Goal: Task Accomplishment & Management: Complete application form

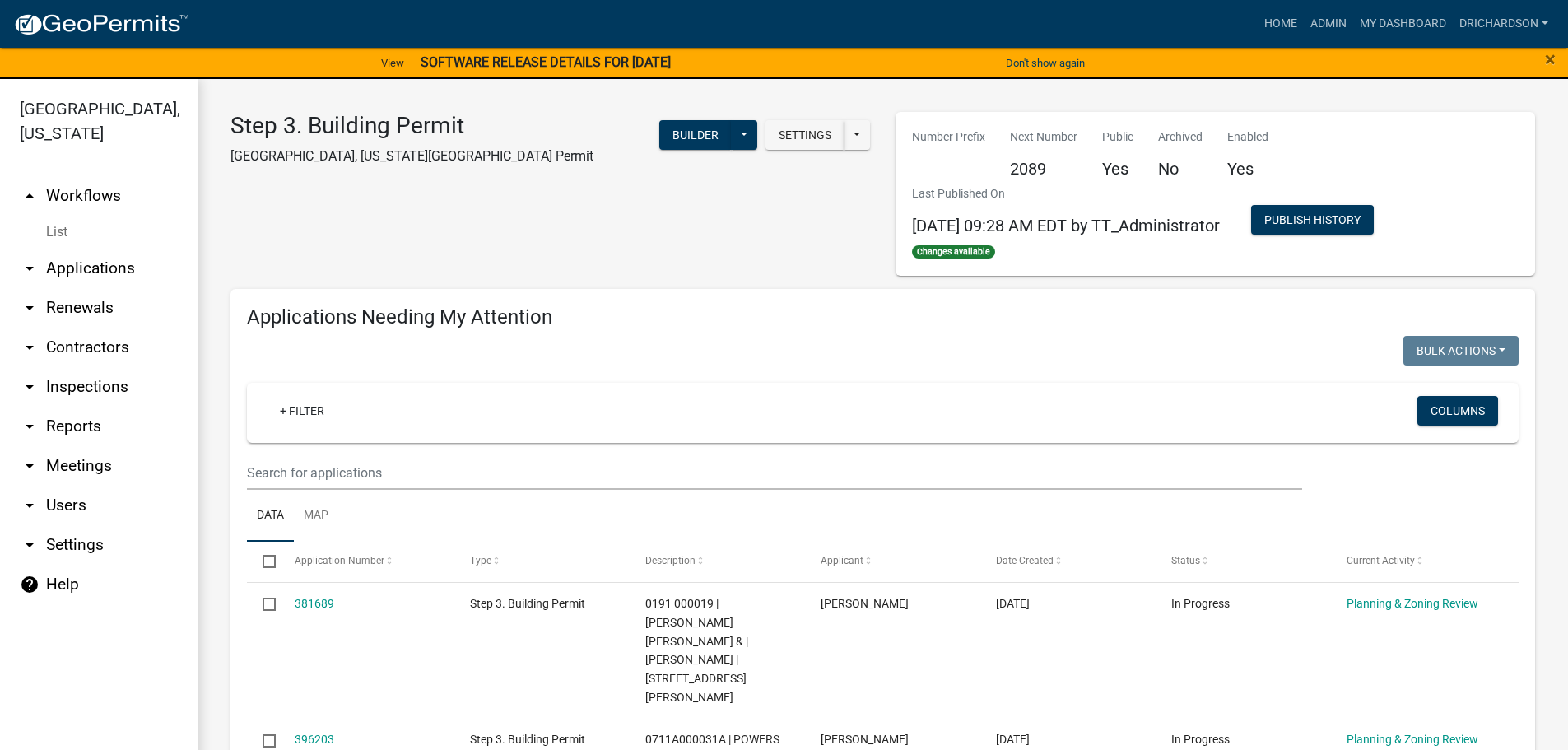
select select "1: 25"
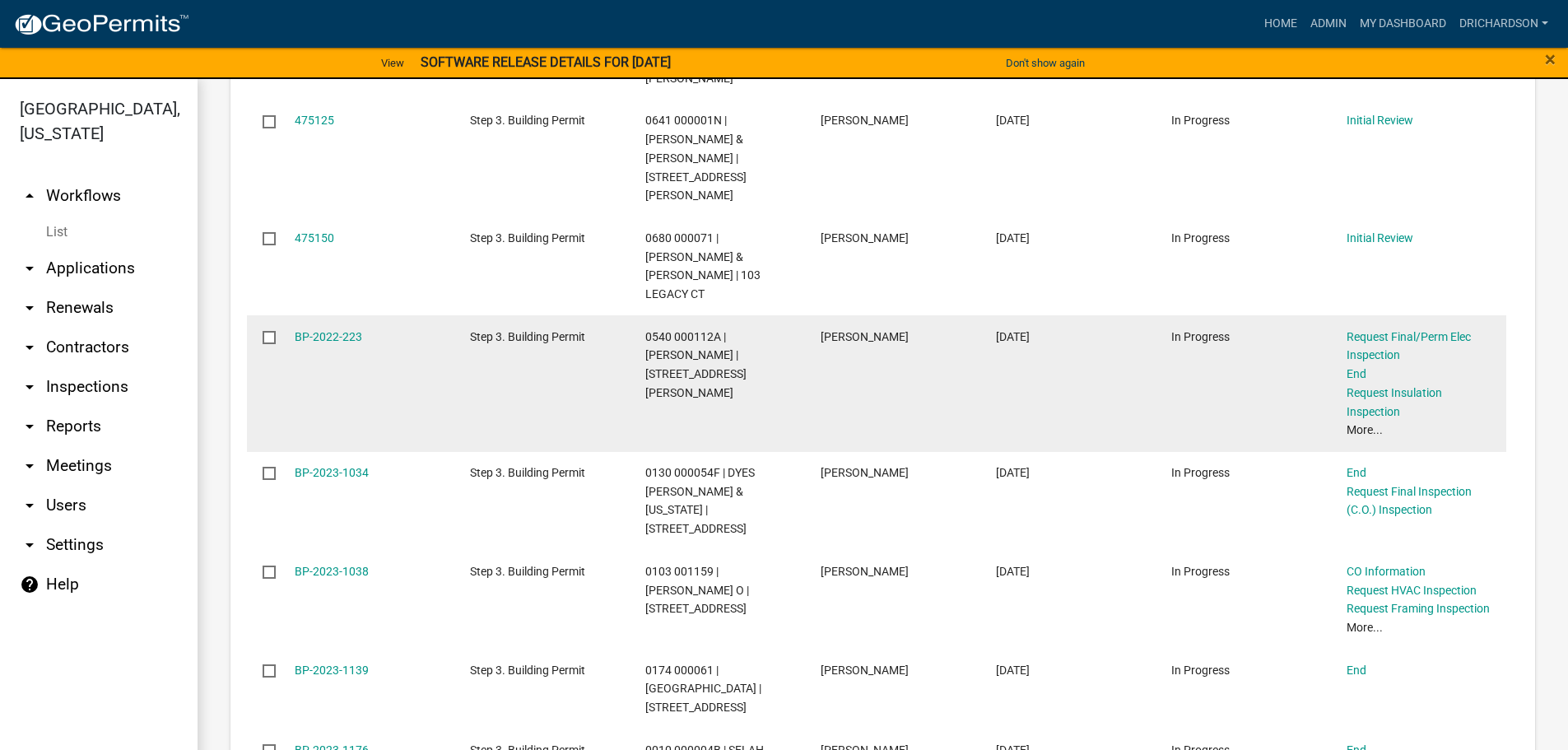
scroll to position [1892, 0]
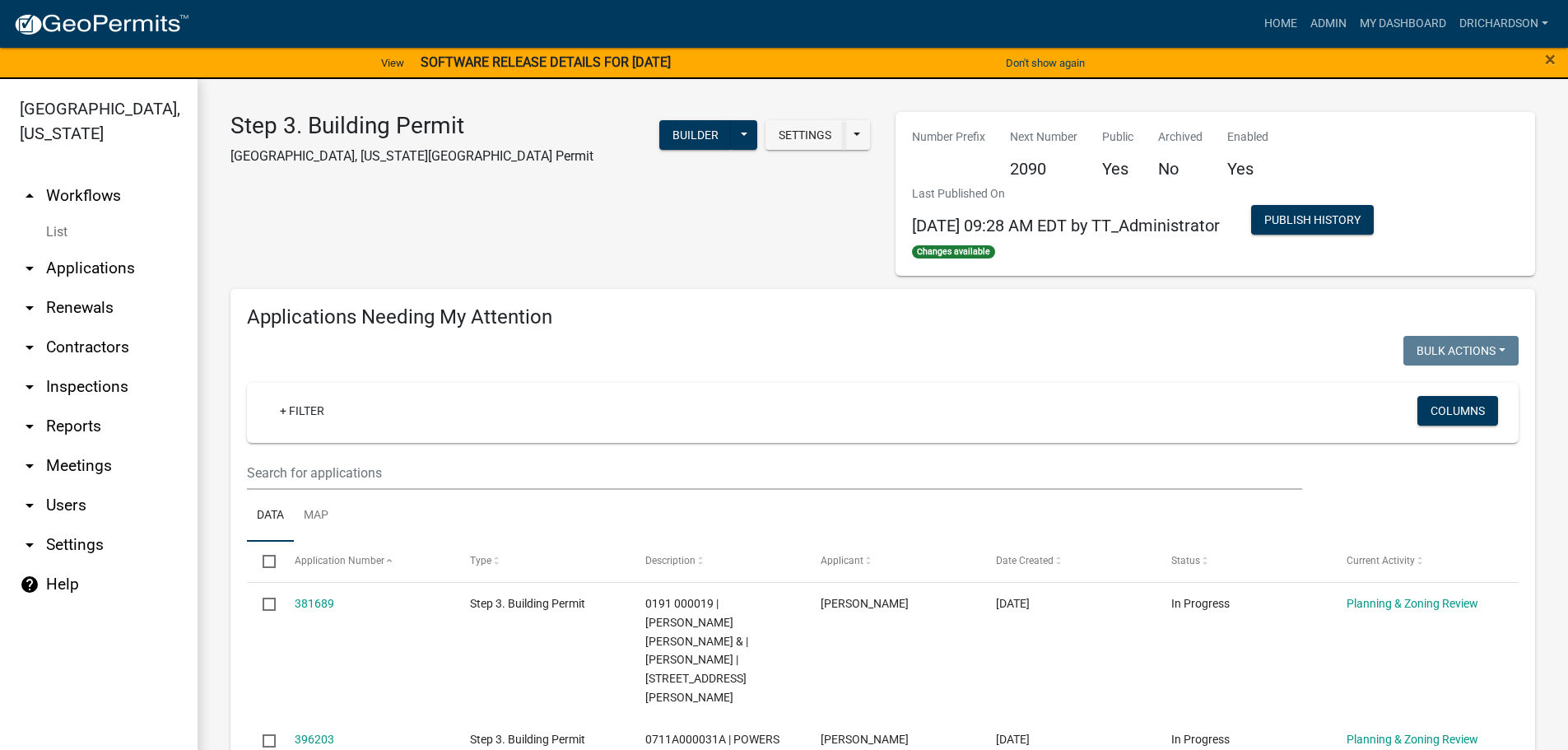
select select "1: 25"
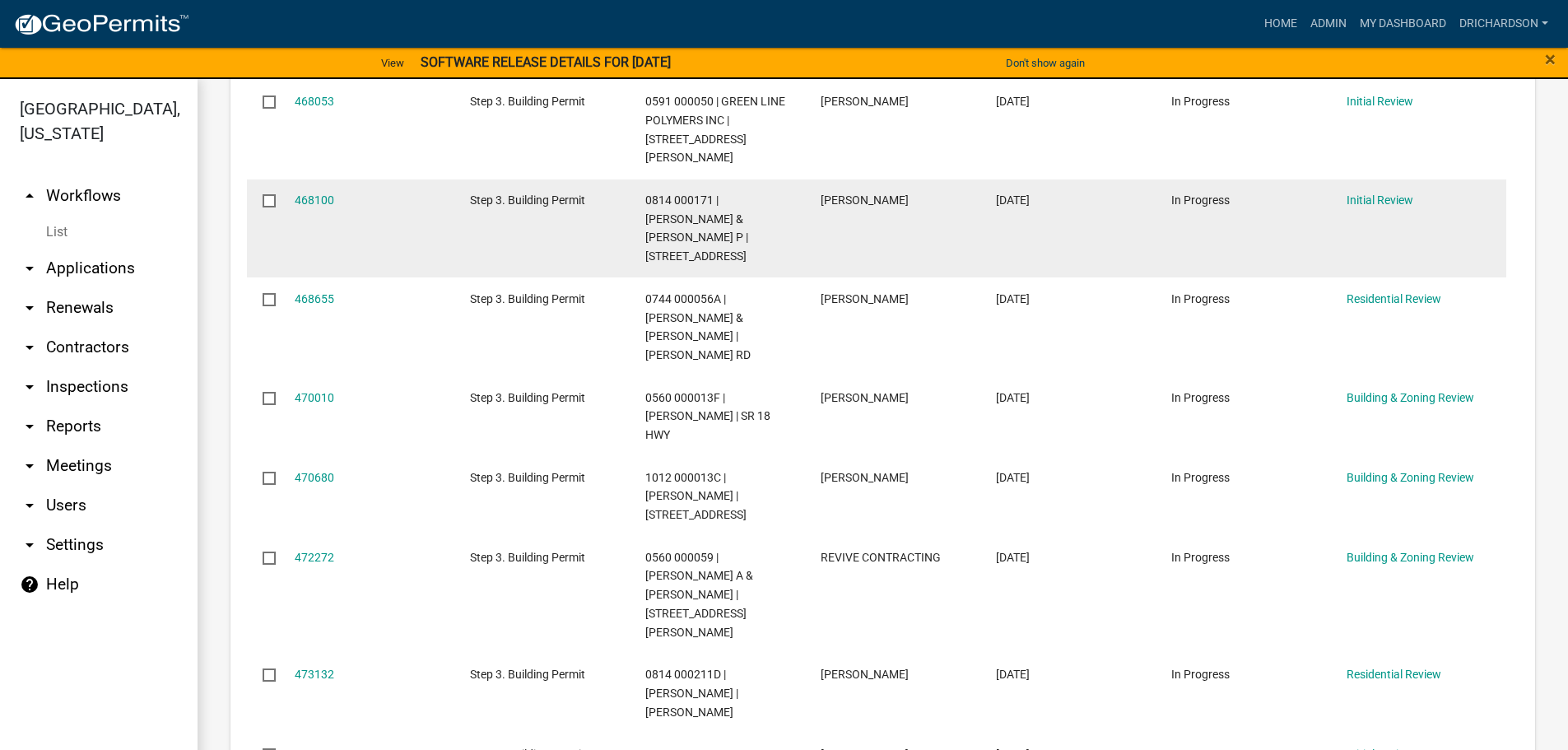
scroll to position [987, 0]
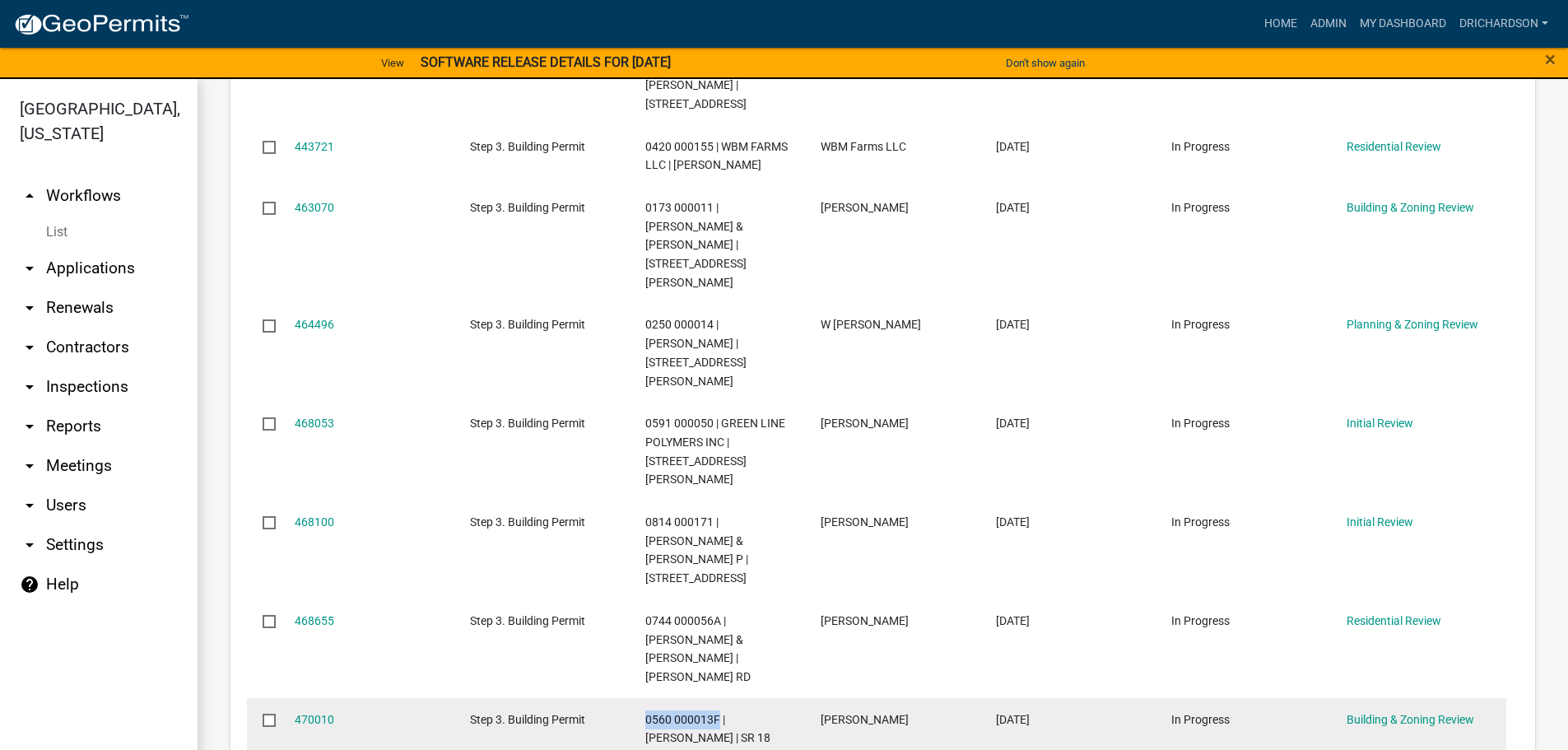
drag, startPoint x: 644, startPoint y: 566, endPoint x: 717, endPoint y: 562, distance: 73.1
click at [717, 698] on datatable-body-cell "0560 000013F | THOMPSON SEAN | SR 18 HWY" at bounding box center [717, 738] width 175 height 80
copy span "0560 000013F"
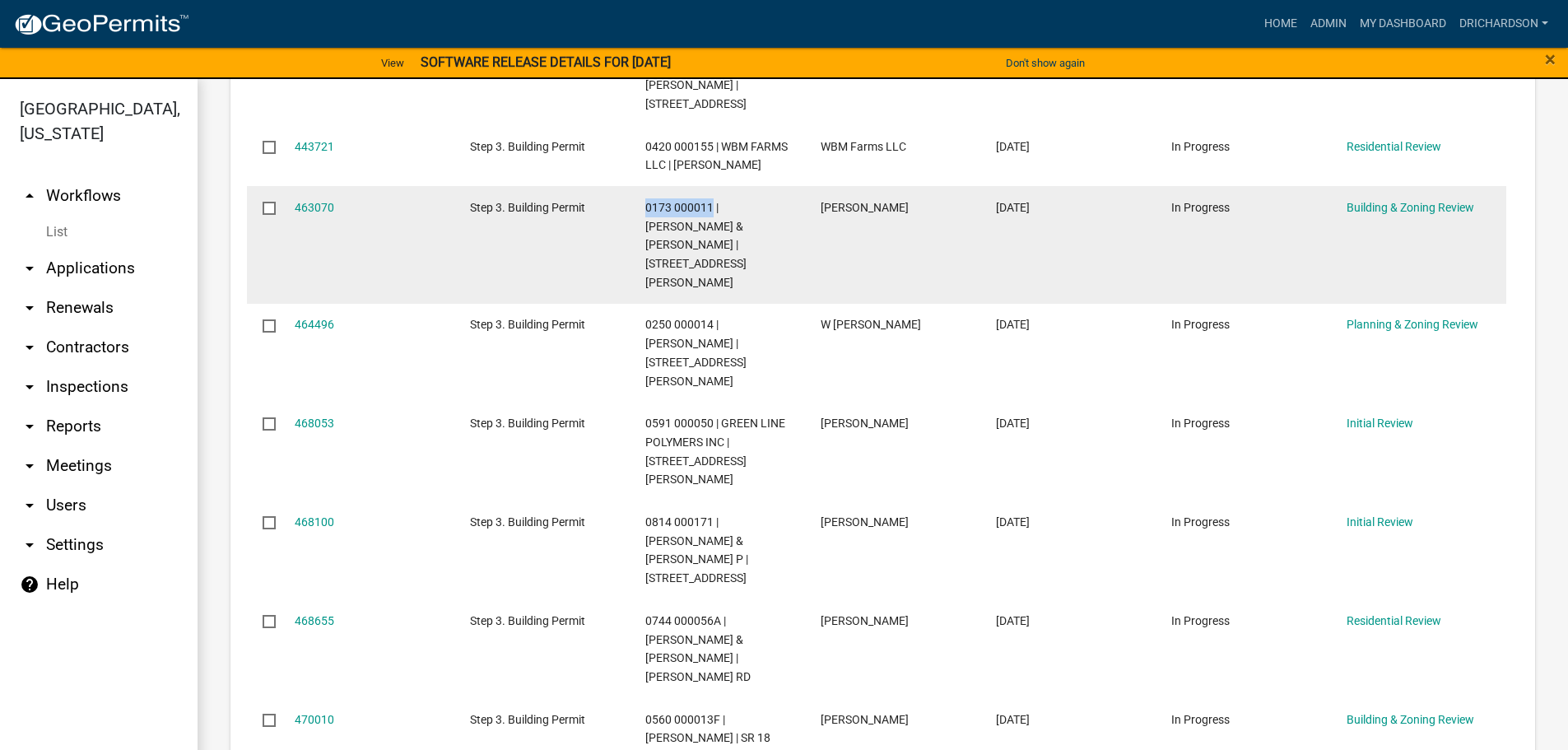
drag, startPoint x: 645, startPoint y: 151, endPoint x: 709, endPoint y: 142, distance: 64.6
click at [709, 198] on div "0173 000011 | [PERSON_NAME] & [PERSON_NAME] | [STREET_ADDRESS][PERSON_NAME]" at bounding box center [718, 245] width 144 height 94
copy span "0173 000011"
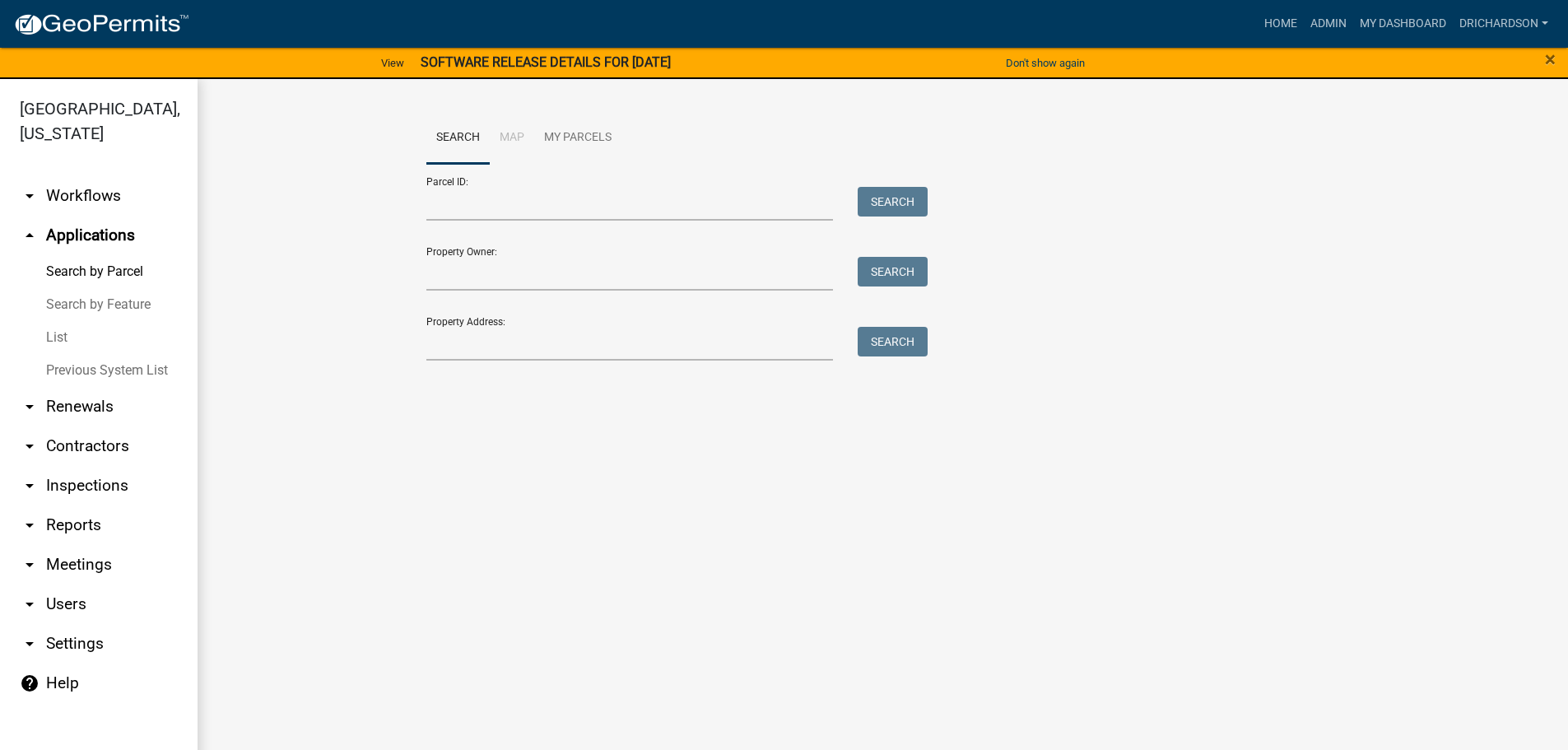
click at [452, 221] on form "Parcel ID: Search Property Owner: Search Property Address: Search" at bounding box center [673, 261] width 494 height 197
click at [455, 207] on input "Parcel ID:" at bounding box center [630, 203] width 407 height 34
paste input "0560 000013F"
type input "0560 000013F"
click at [898, 187] on button "Search" at bounding box center [893, 202] width 70 height 30
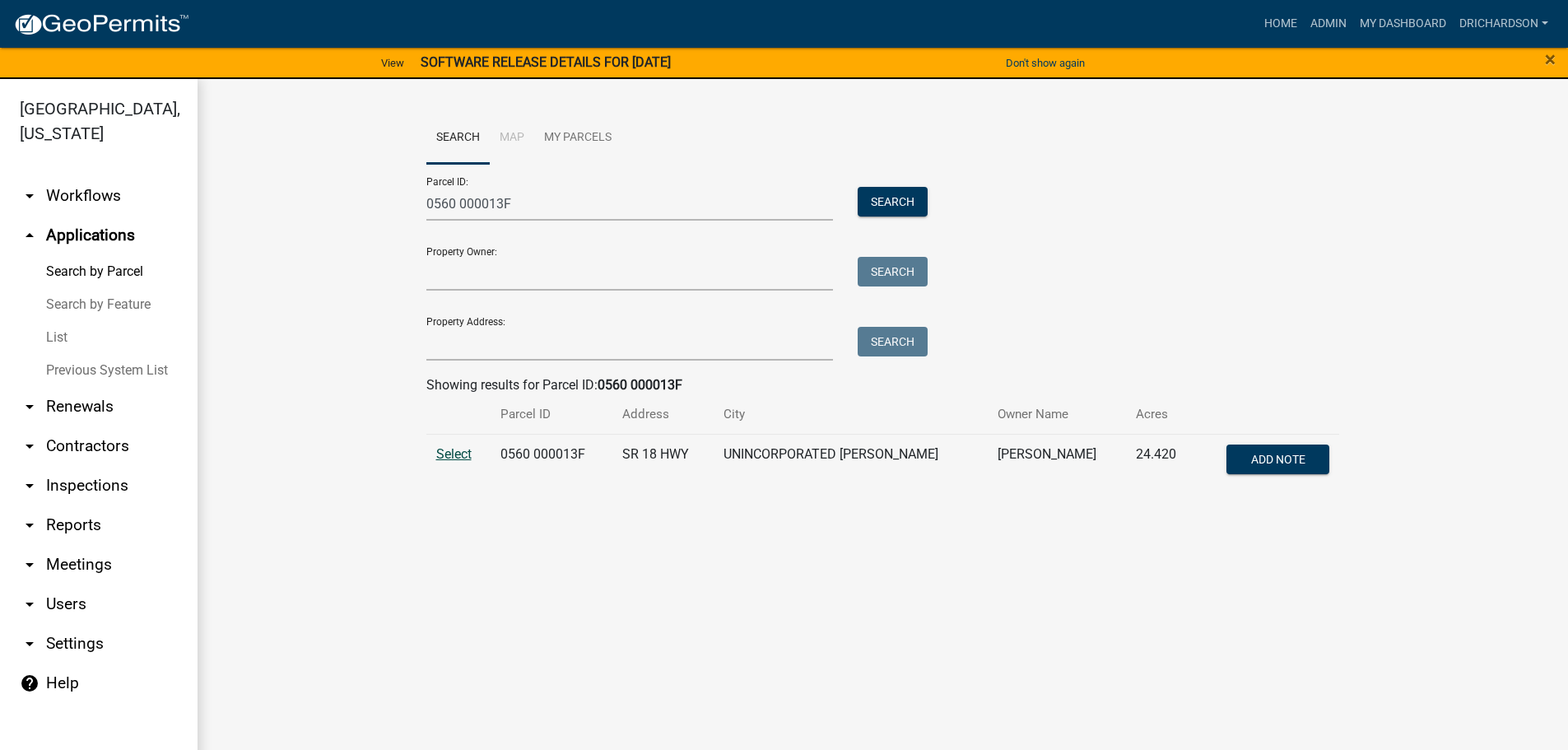
click at [456, 452] on span "Select" at bounding box center [454, 454] width 36 height 16
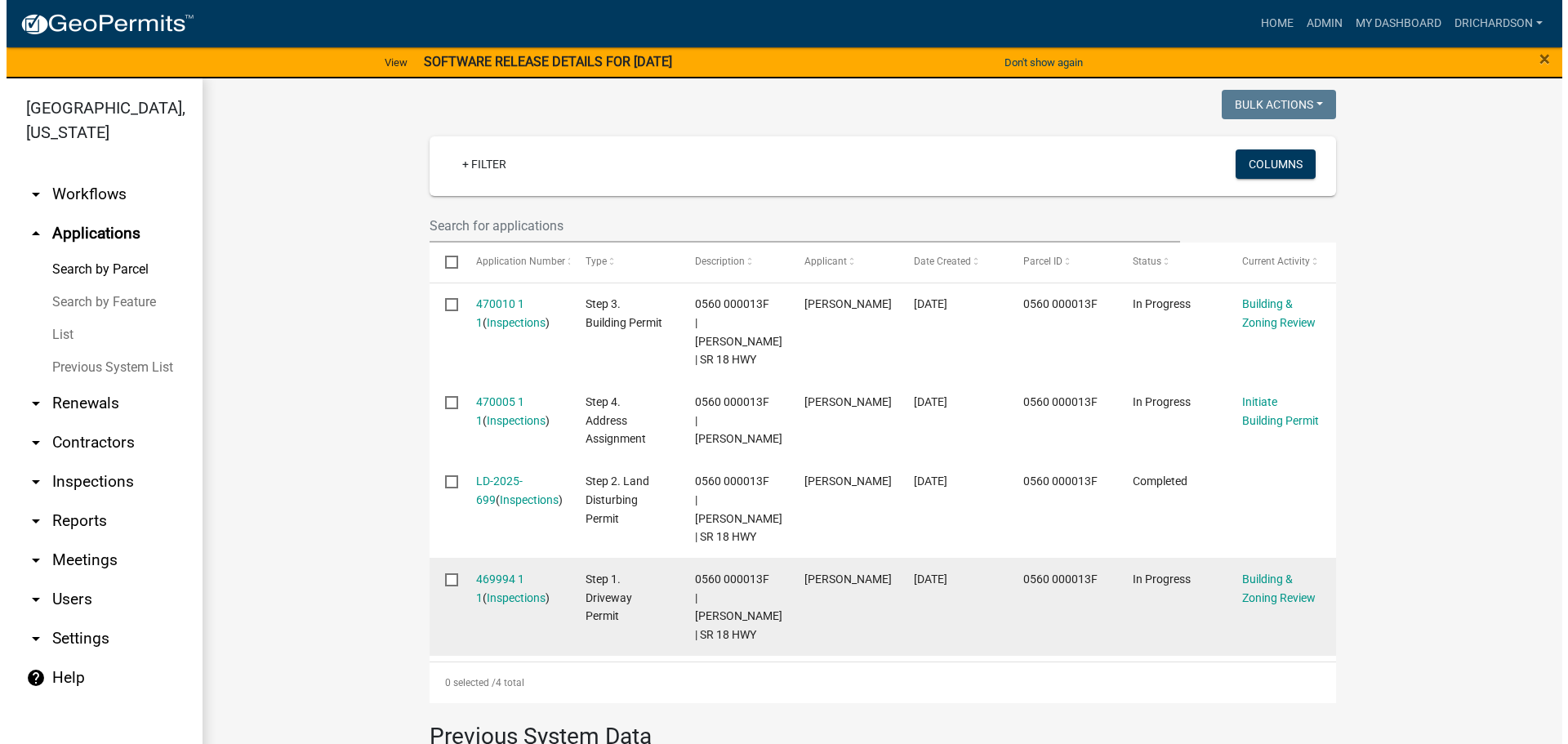
scroll to position [408, 0]
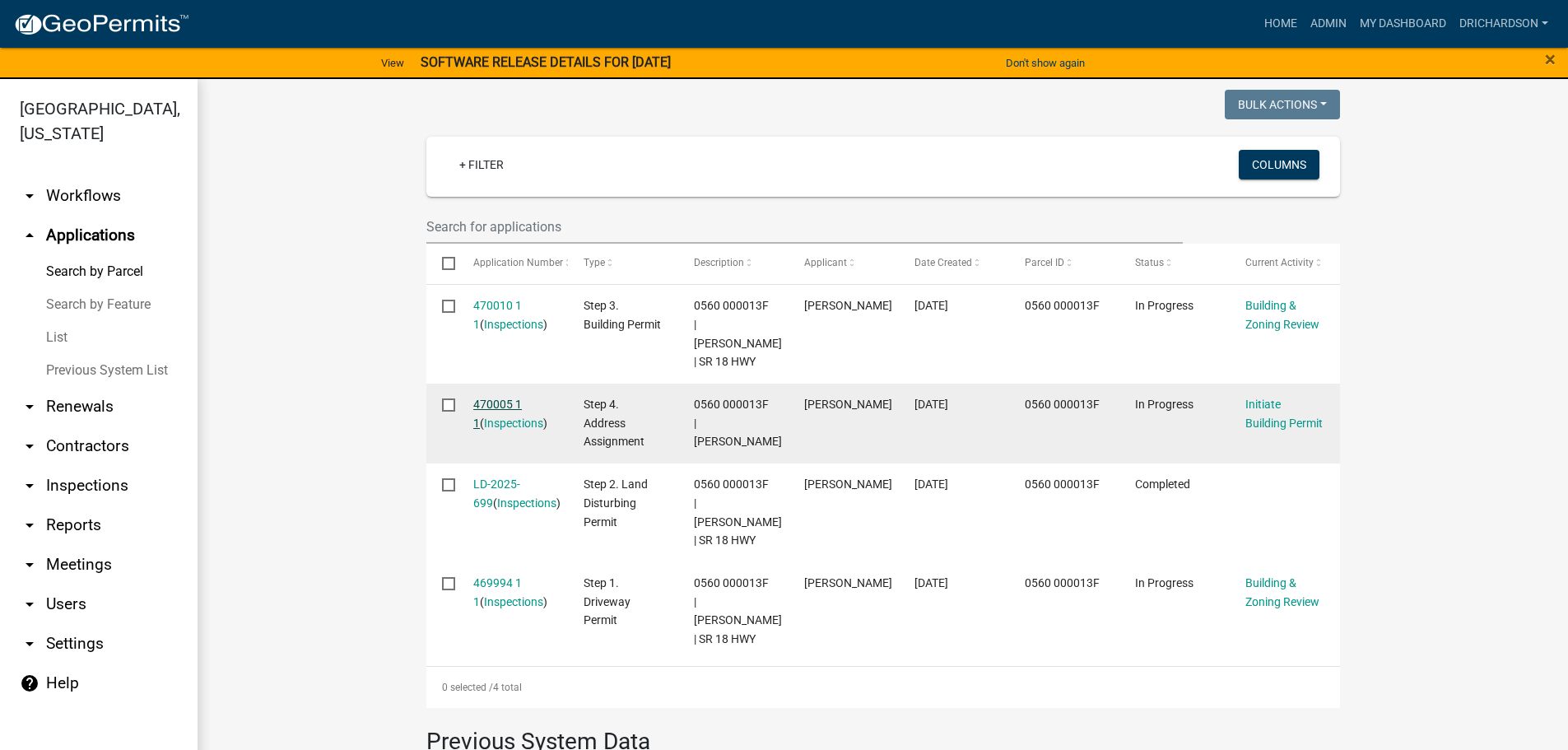
click at [490, 406] on link "470005 1 1" at bounding box center [497, 413] width 49 height 32
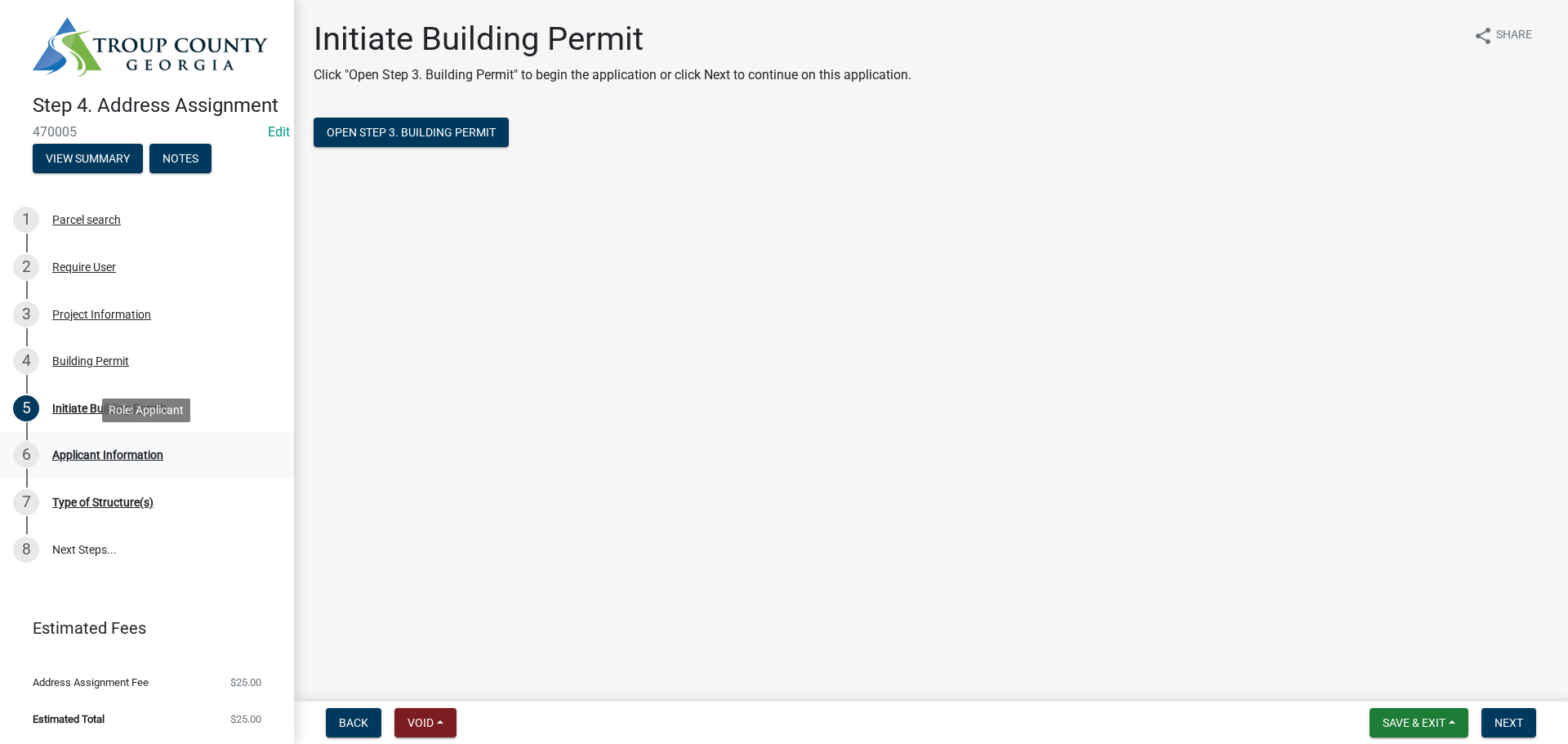
click at [106, 452] on div "Applicant Information" at bounding box center [107, 455] width 111 height 12
click at [1536, 723] on button "Next" at bounding box center [1509, 723] width 54 height 30
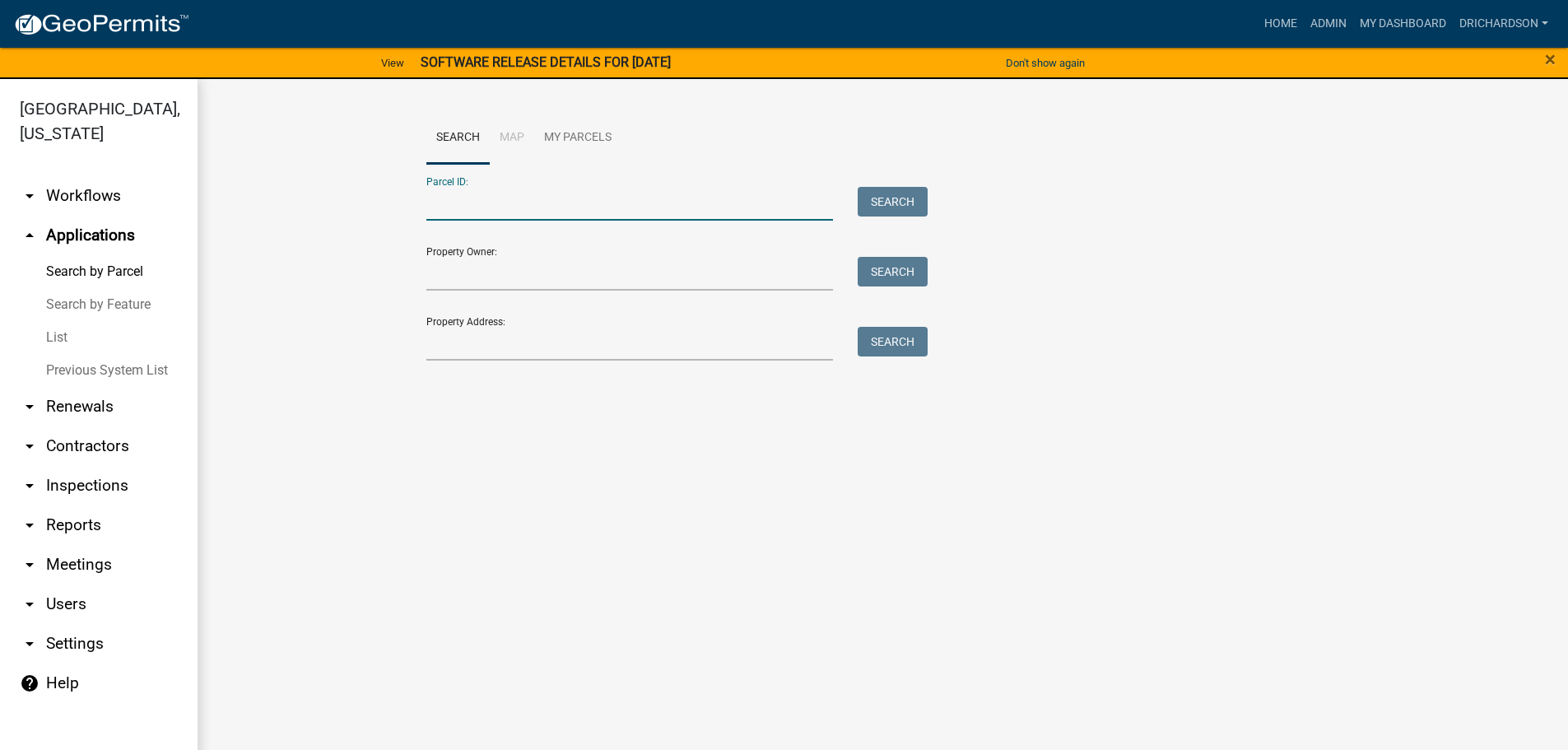
click at [460, 202] on input "Parcel ID:" at bounding box center [630, 203] width 407 height 34
paste input "0560 000013F"
type input "0560 000013F"
click at [901, 204] on button "Search" at bounding box center [893, 202] width 70 height 30
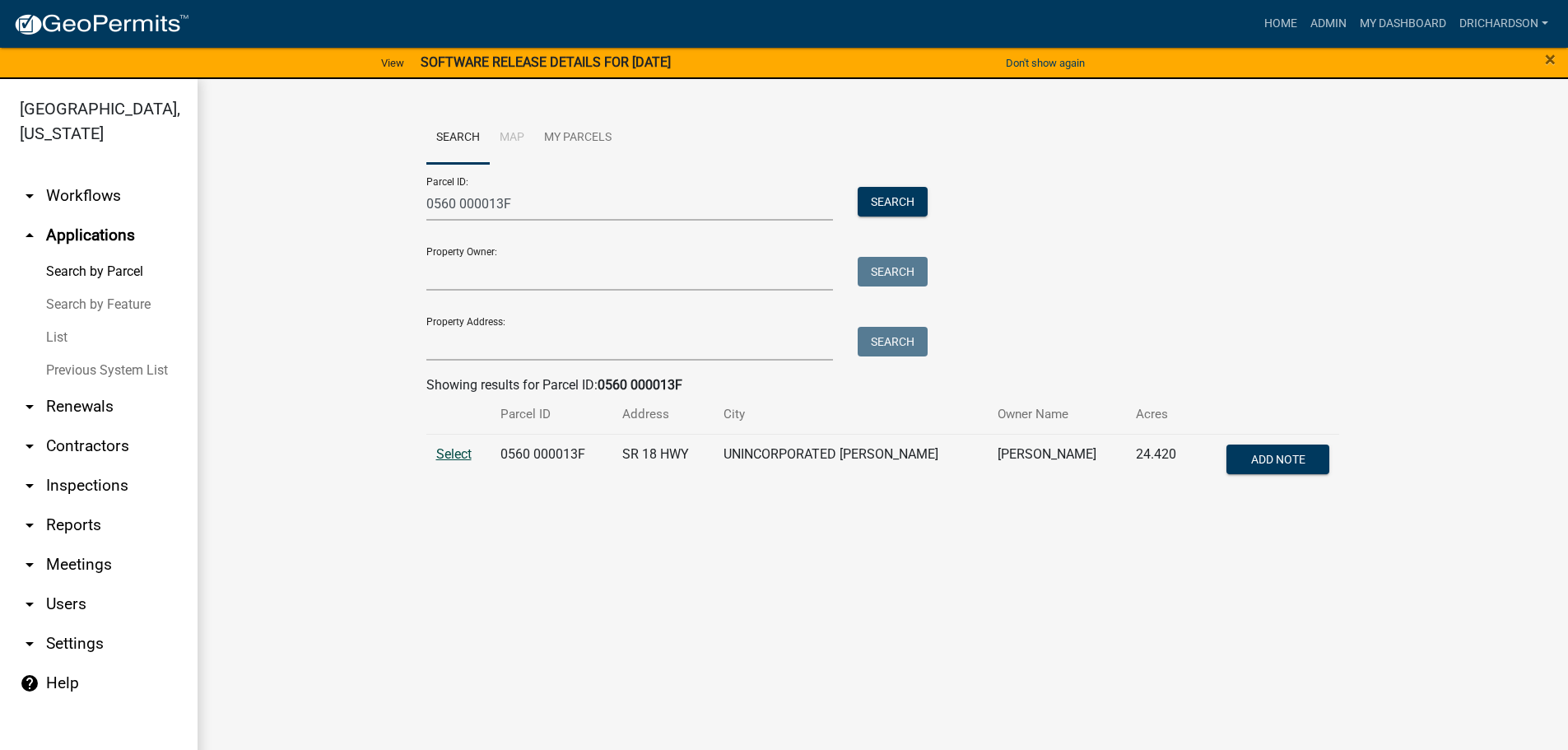
drag, startPoint x: 468, startPoint y: 442, endPoint x: 461, endPoint y: 448, distance: 9.2
click at [466, 443] on td "Select" at bounding box center [458, 460] width 64 height 54
click at [461, 449] on span "Select" at bounding box center [454, 454] width 36 height 16
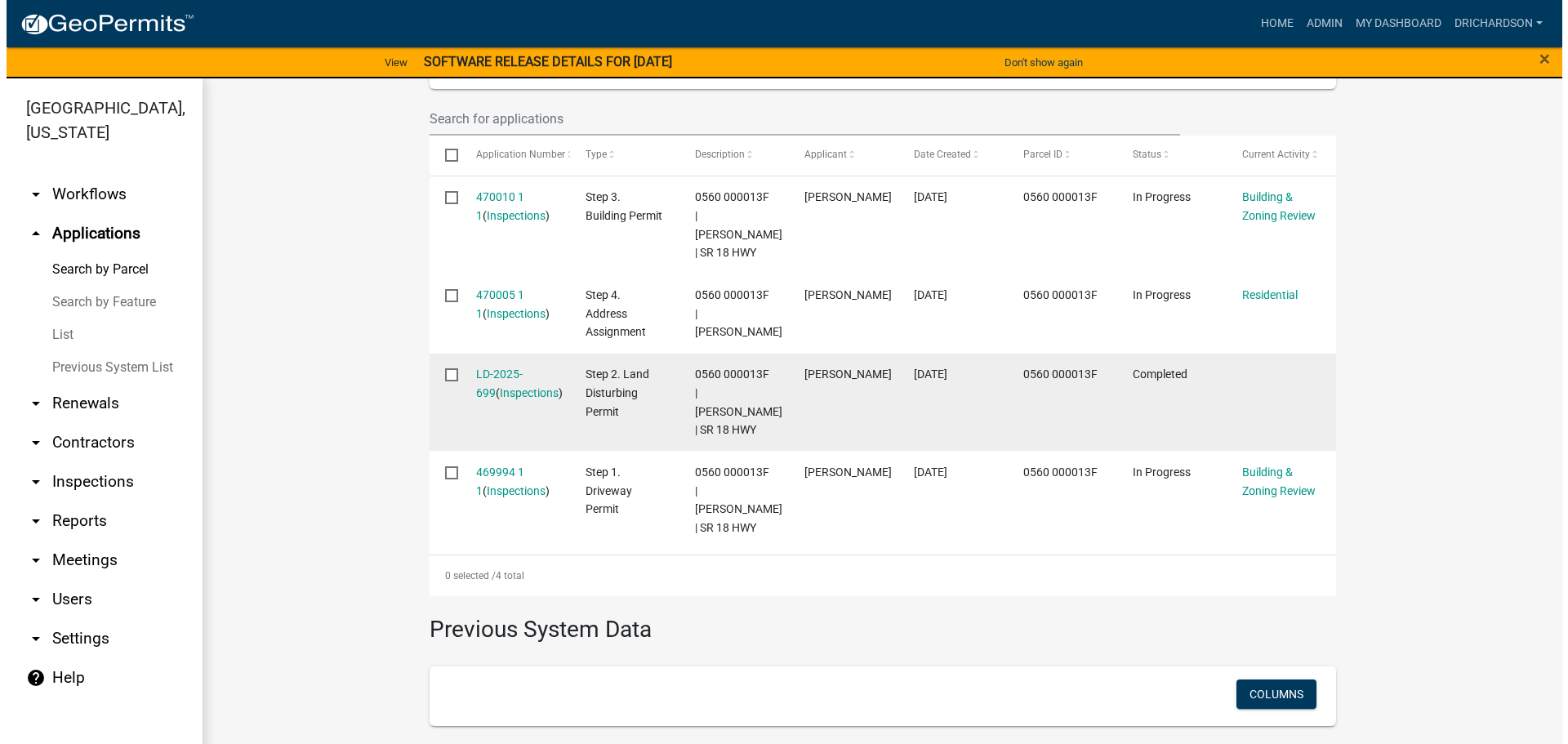
scroll to position [423, 0]
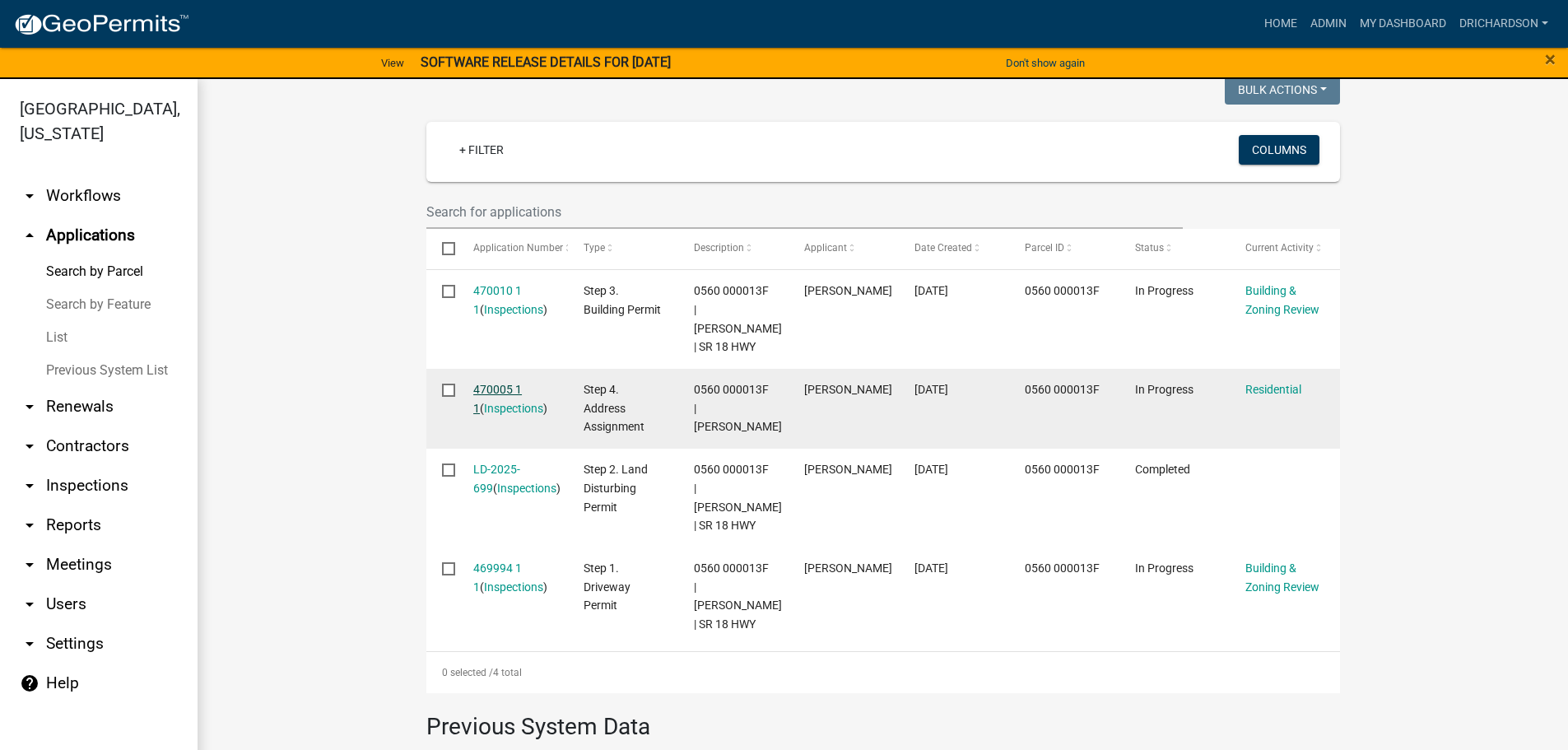
click at [504, 385] on link "470005 1 1" at bounding box center [497, 398] width 49 height 32
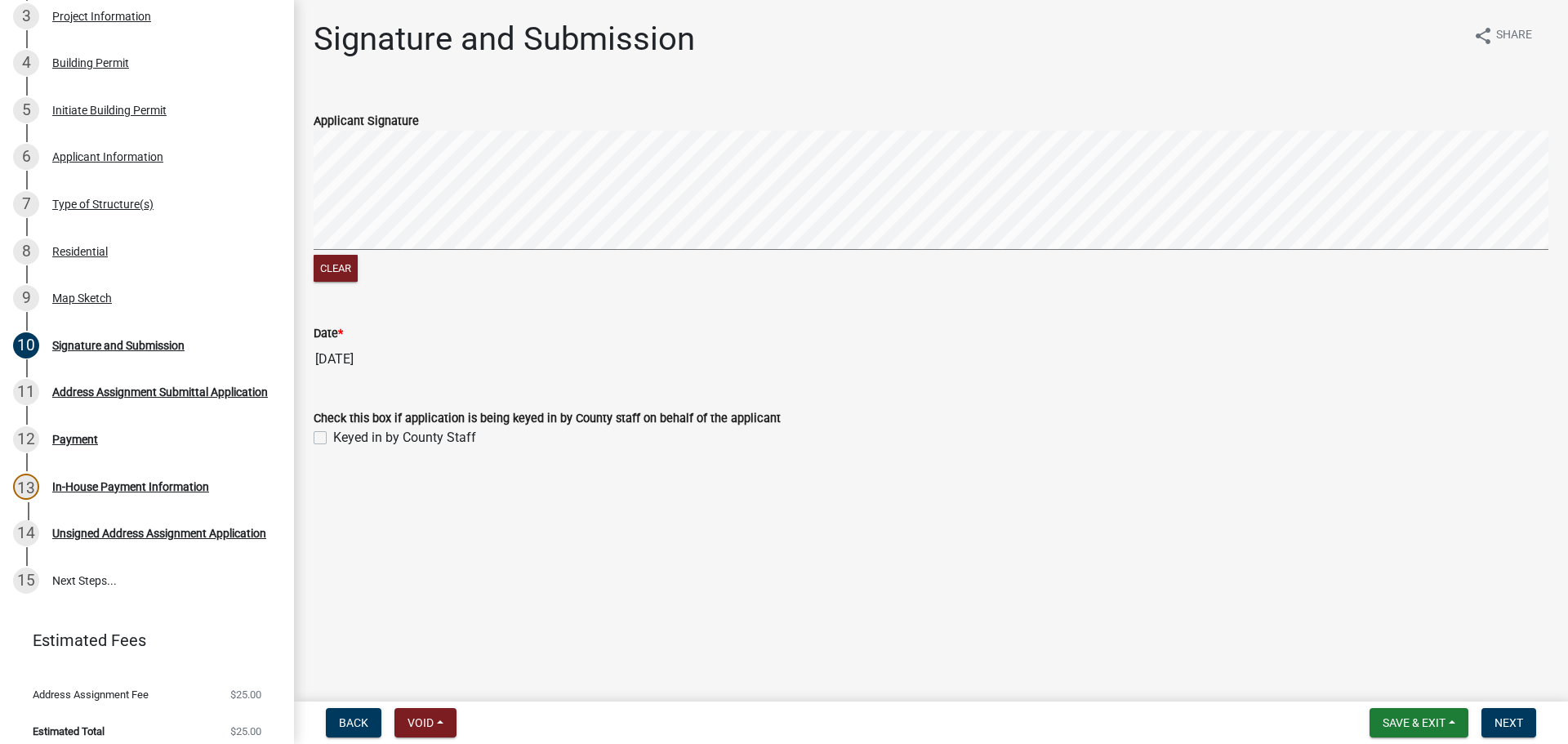
scroll to position [327, 0]
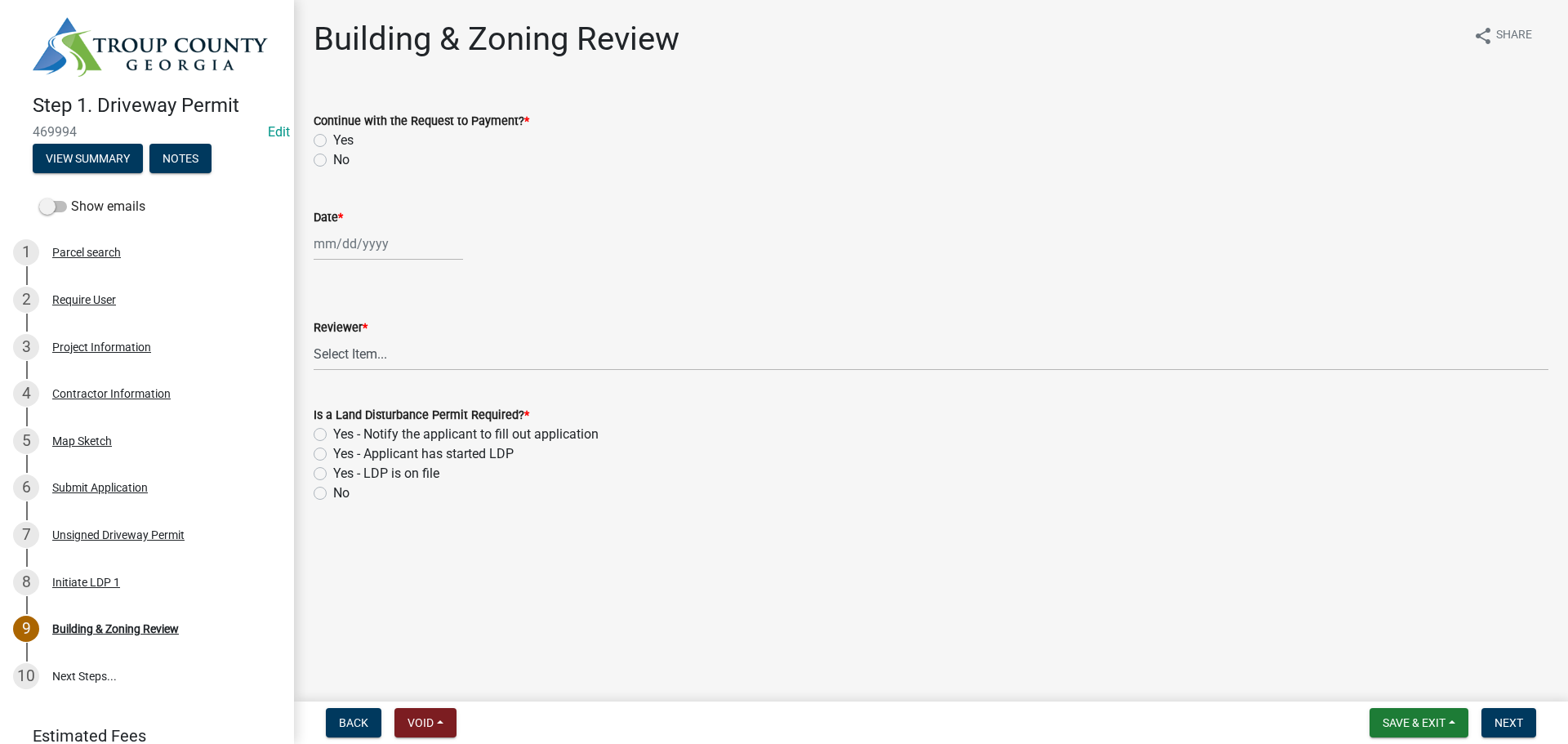
click at [334, 140] on label "Yes" at bounding box center [343, 141] width 21 height 20
click at [334, 140] on input "Yes" at bounding box center [338, 136] width 11 height 11
radio input "true"
select select "9"
select select "2025"
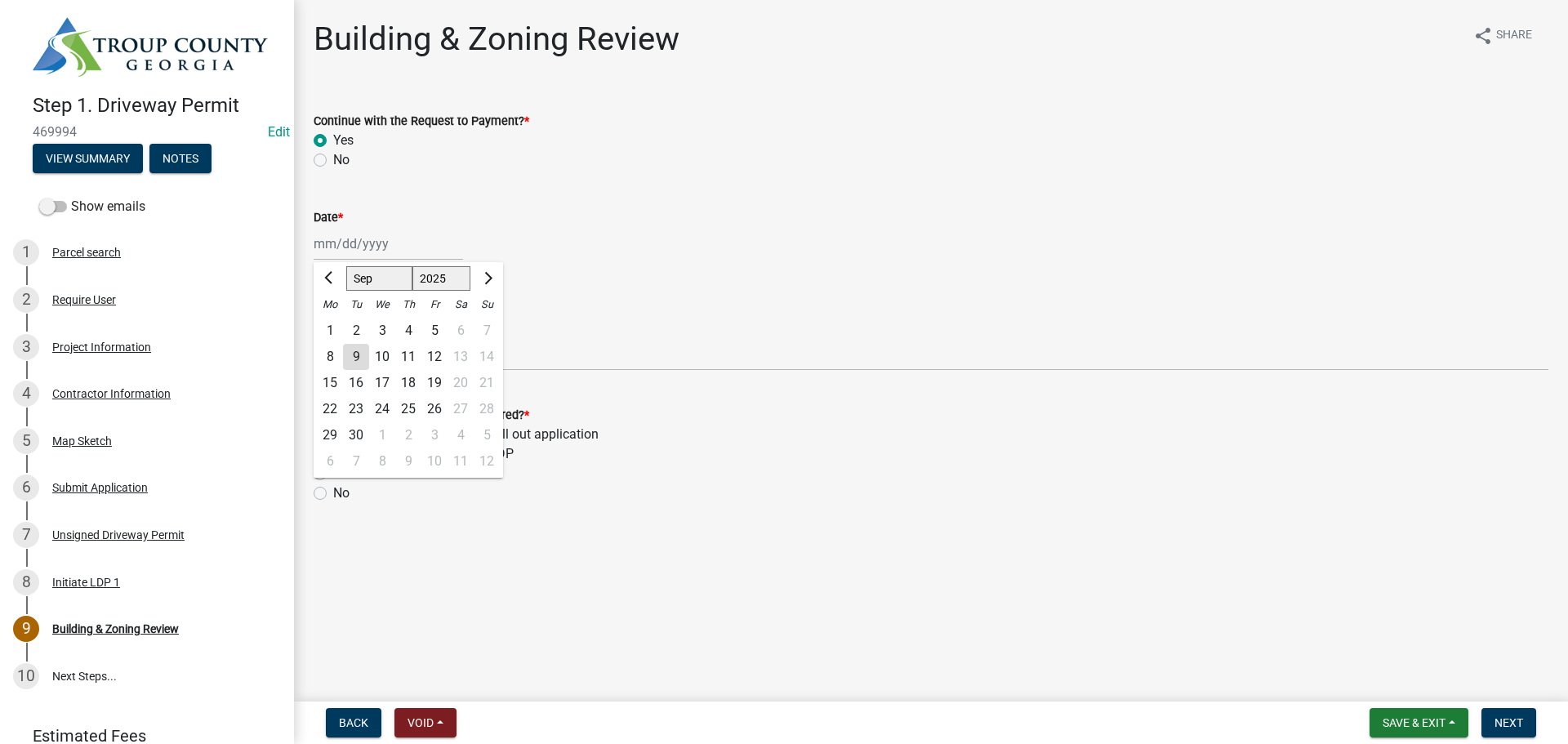
drag, startPoint x: 342, startPoint y: 249, endPoint x: 346, endPoint y: 277, distance: 28.3
click at [342, 249] on div "[PERSON_NAME] Feb Mar Apr [PERSON_NAME][DATE] Oct Nov [DATE] 1526 1527 1528 152…" at bounding box center [389, 244] width 150 height 34
click at [352, 355] on div "9" at bounding box center [357, 357] width 26 height 26
type input "[DATE]"
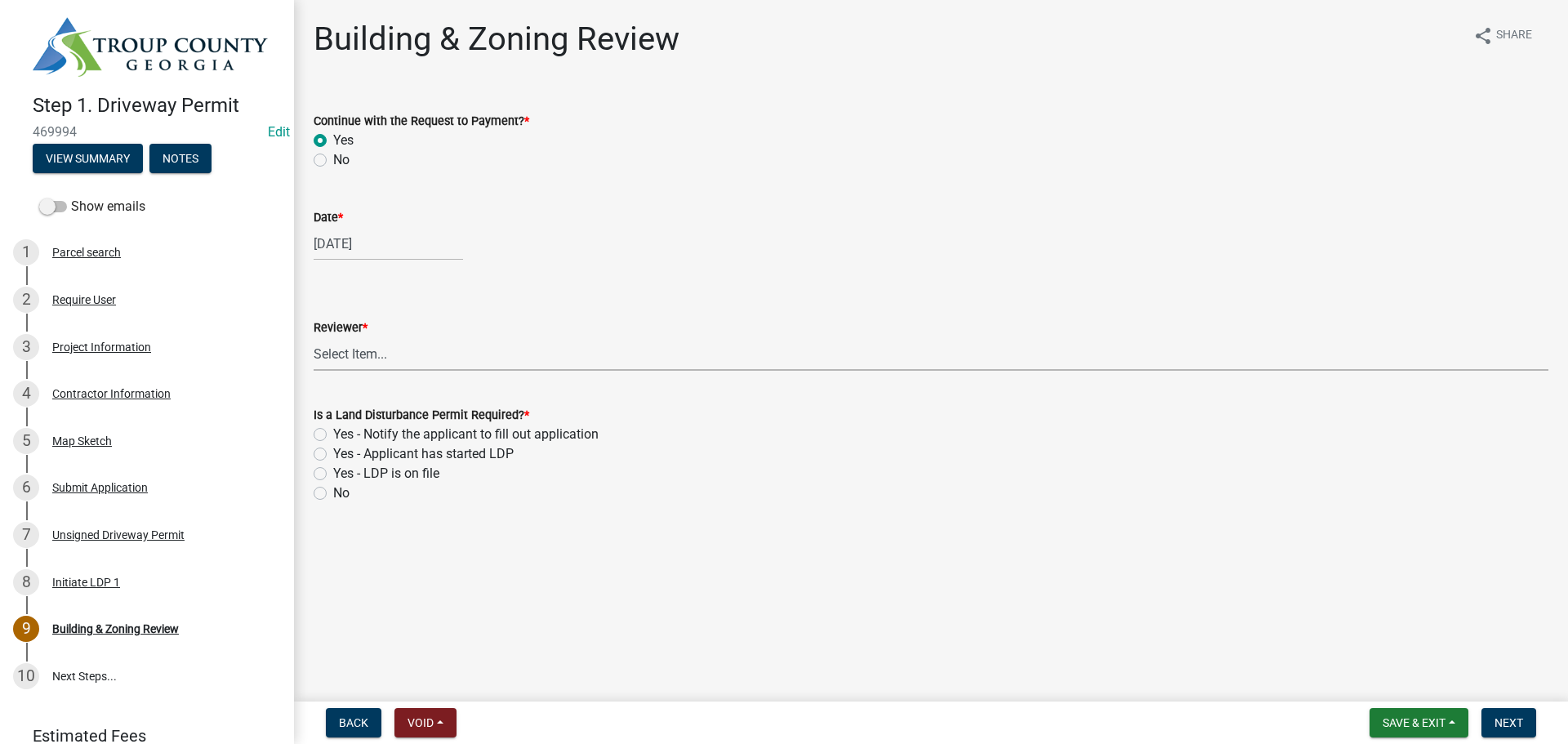
click at [347, 347] on select "Select Item... Douglas Richardson James Lorimer Thrailkill Jr Keanua Patterson …" at bounding box center [931, 354] width 1235 height 34
click at [314, 337] on select "Select Item... Douglas Richardson James Lorimer Thrailkill Jr Keanua Patterson …" at bounding box center [931, 354] width 1235 height 34
select select "d688b2a4-394c-4e7e-bf27-4f07b97f5404"
click at [334, 475] on label "Yes - LDP is on file" at bounding box center [386, 473] width 106 height 20
click at [334, 474] on input "Yes - LDP is on file" at bounding box center [338, 468] width 11 height 11
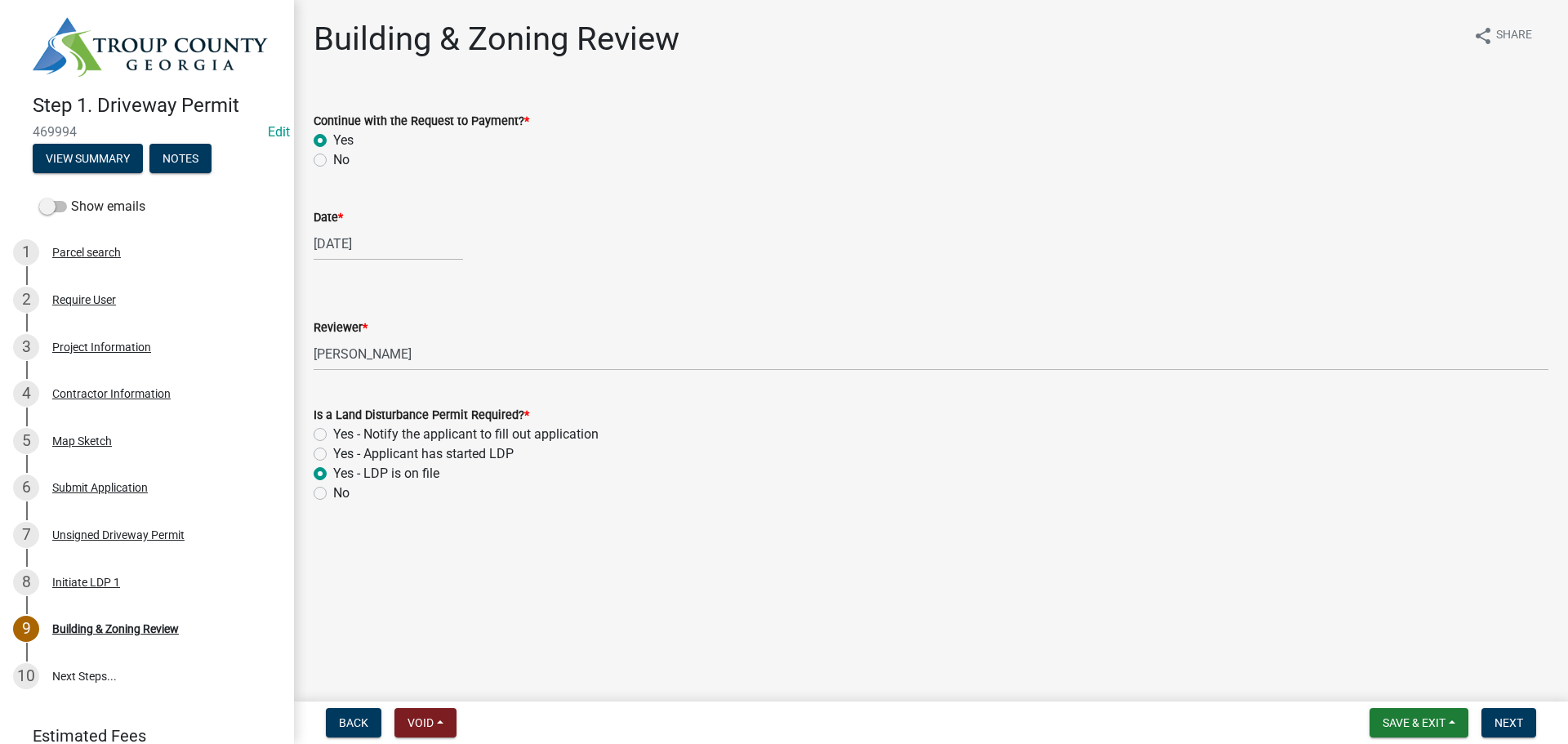
radio input "true"
click at [1518, 716] on span "Next" at bounding box center [1509, 723] width 29 height 13
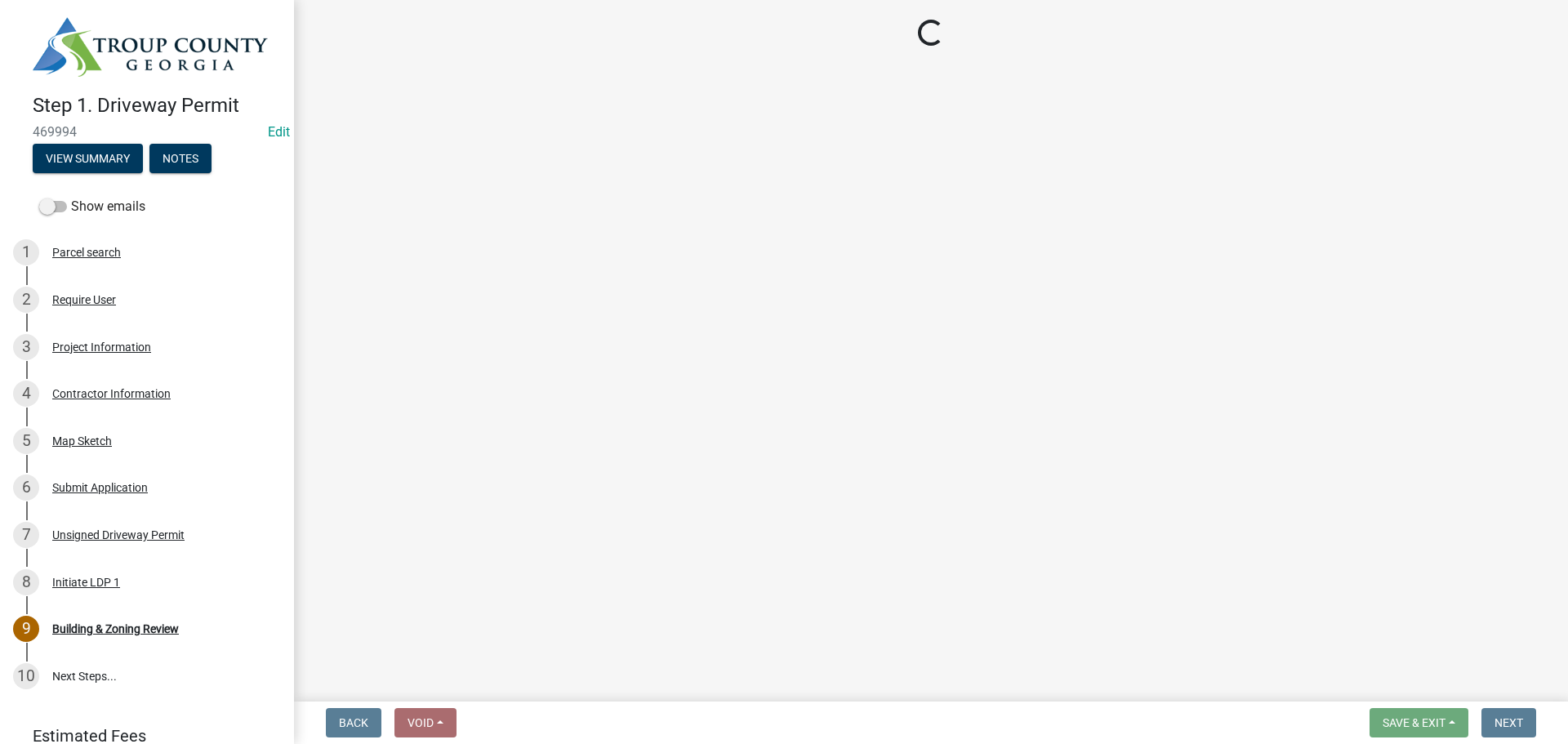
select select "3: 3"
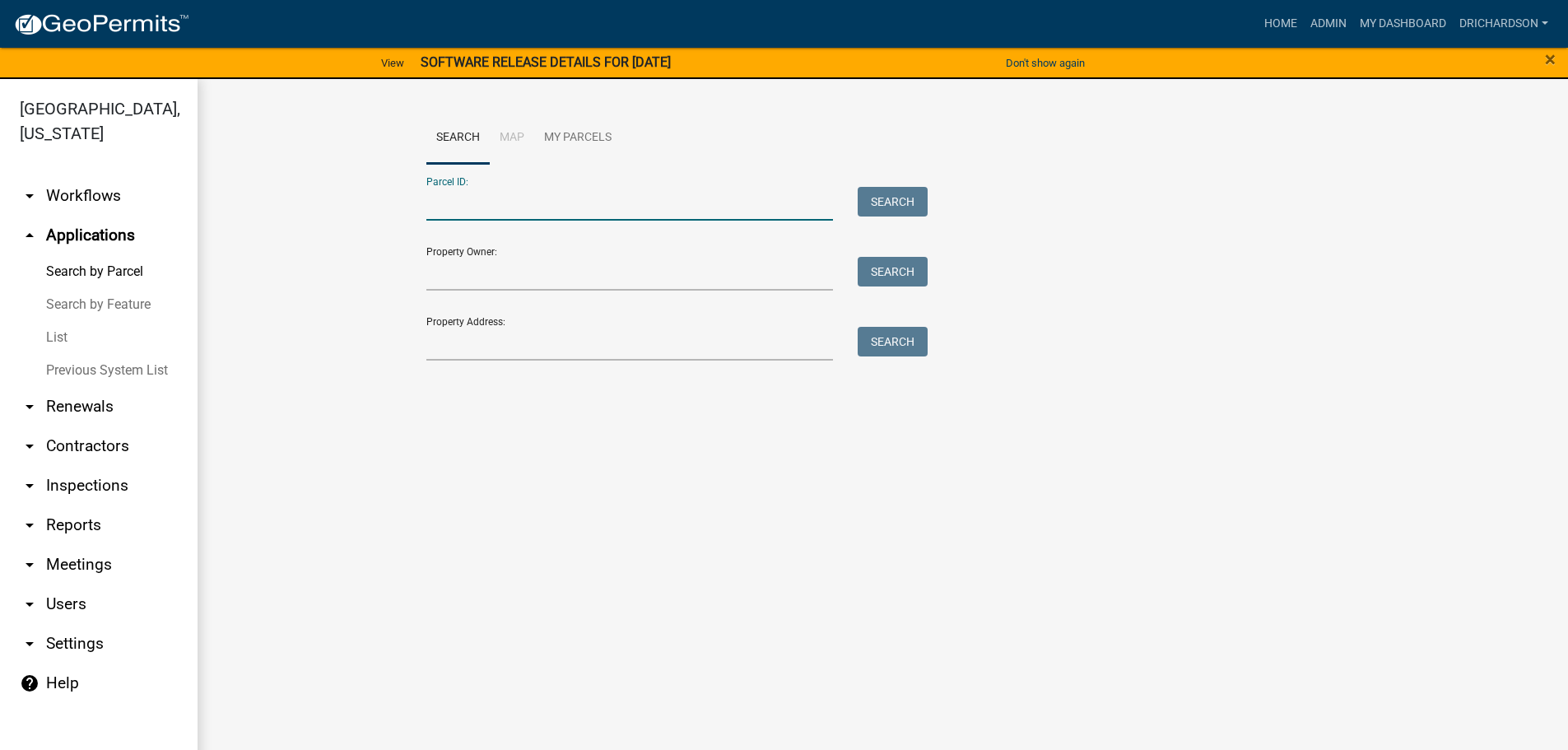
click at [507, 204] on input "Parcel ID:" at bounding box center [630, 203] width 407 height 34
paste input "0173 000011"
type input "0173 000011"
click at [925, 214] on button "Search" at bounding box center [893, 202] width 70 height 30
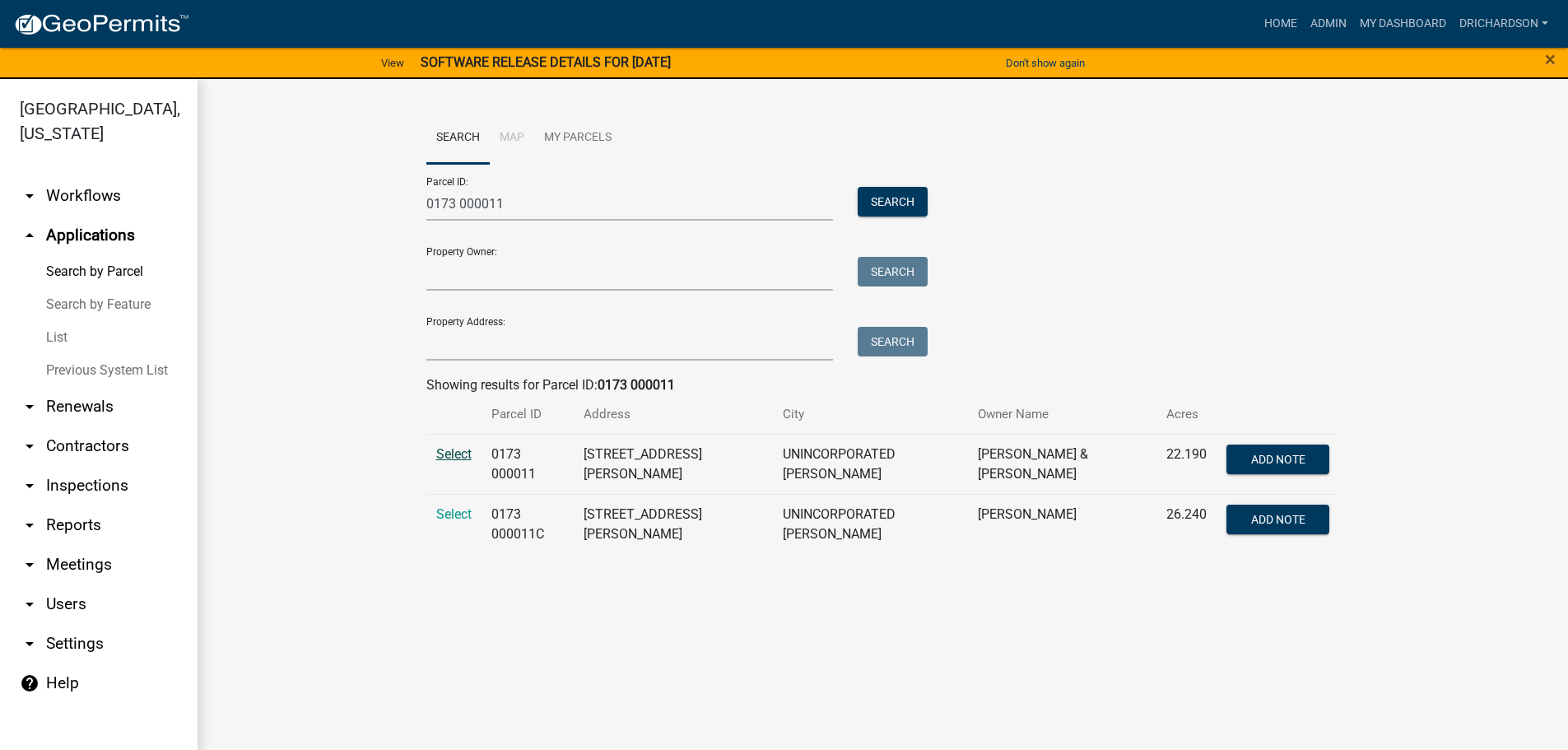
click at [463, 449] on span "Select" at bounding box center [454, 454] width 36 height 16
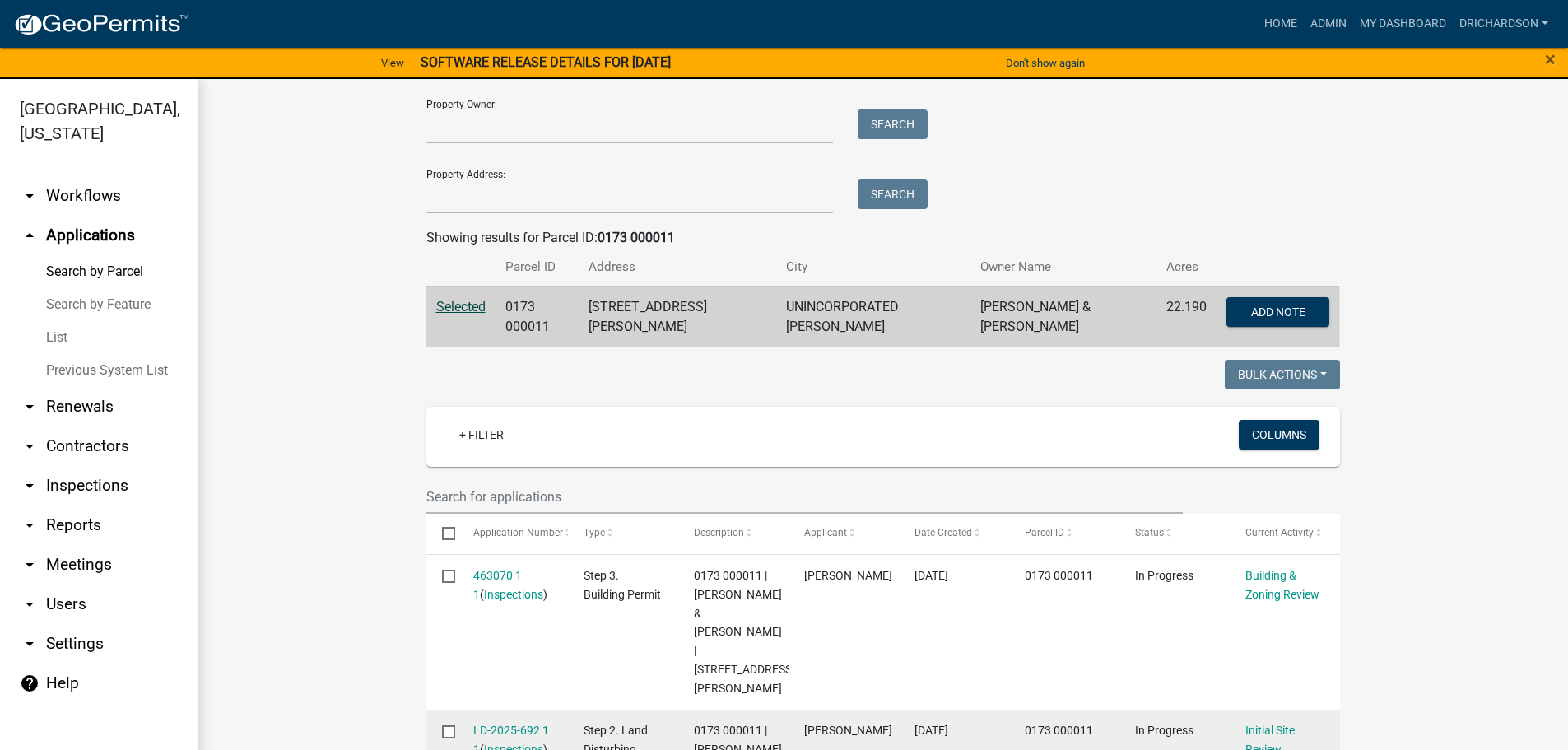
scroll to position [412, 0]
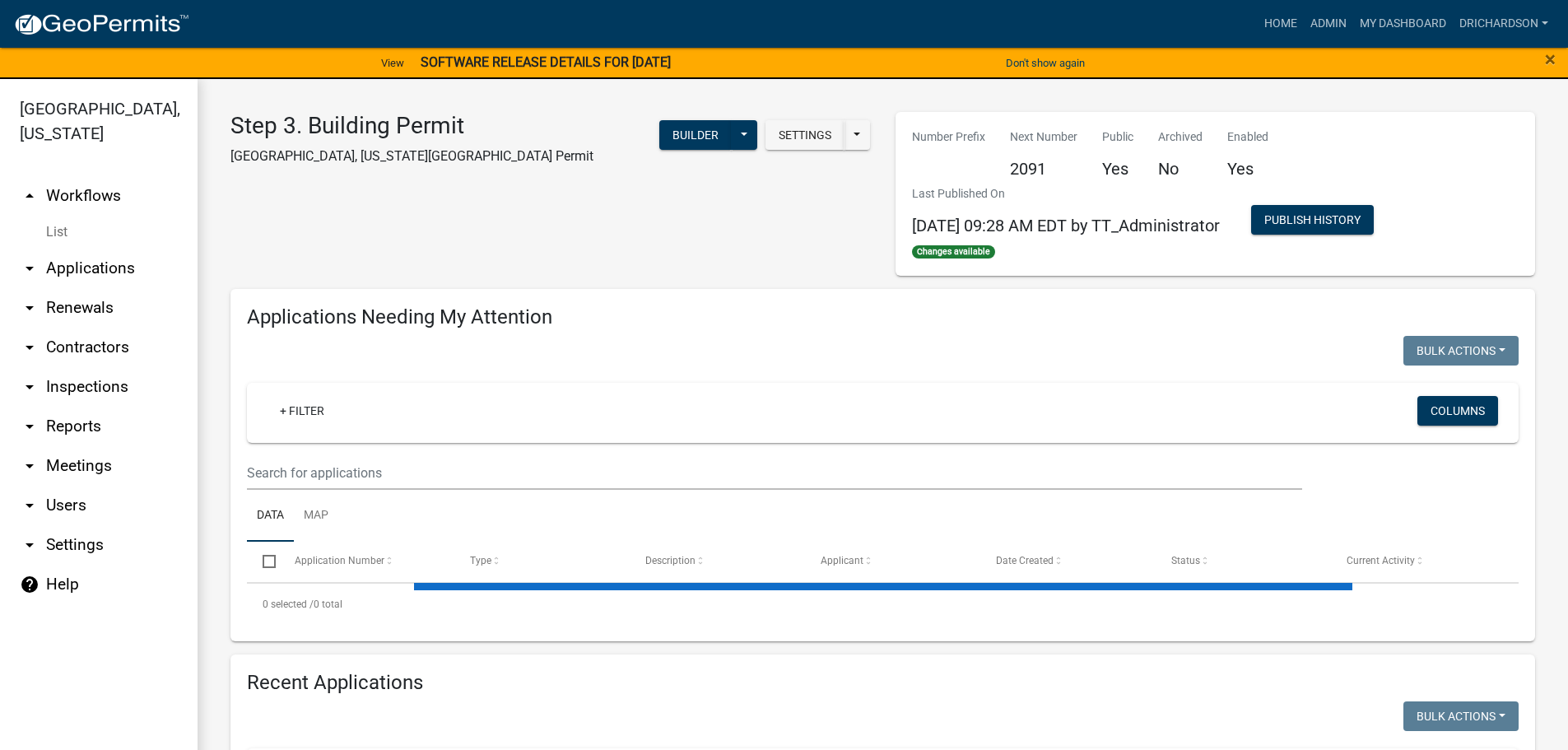
select select "1: 25"
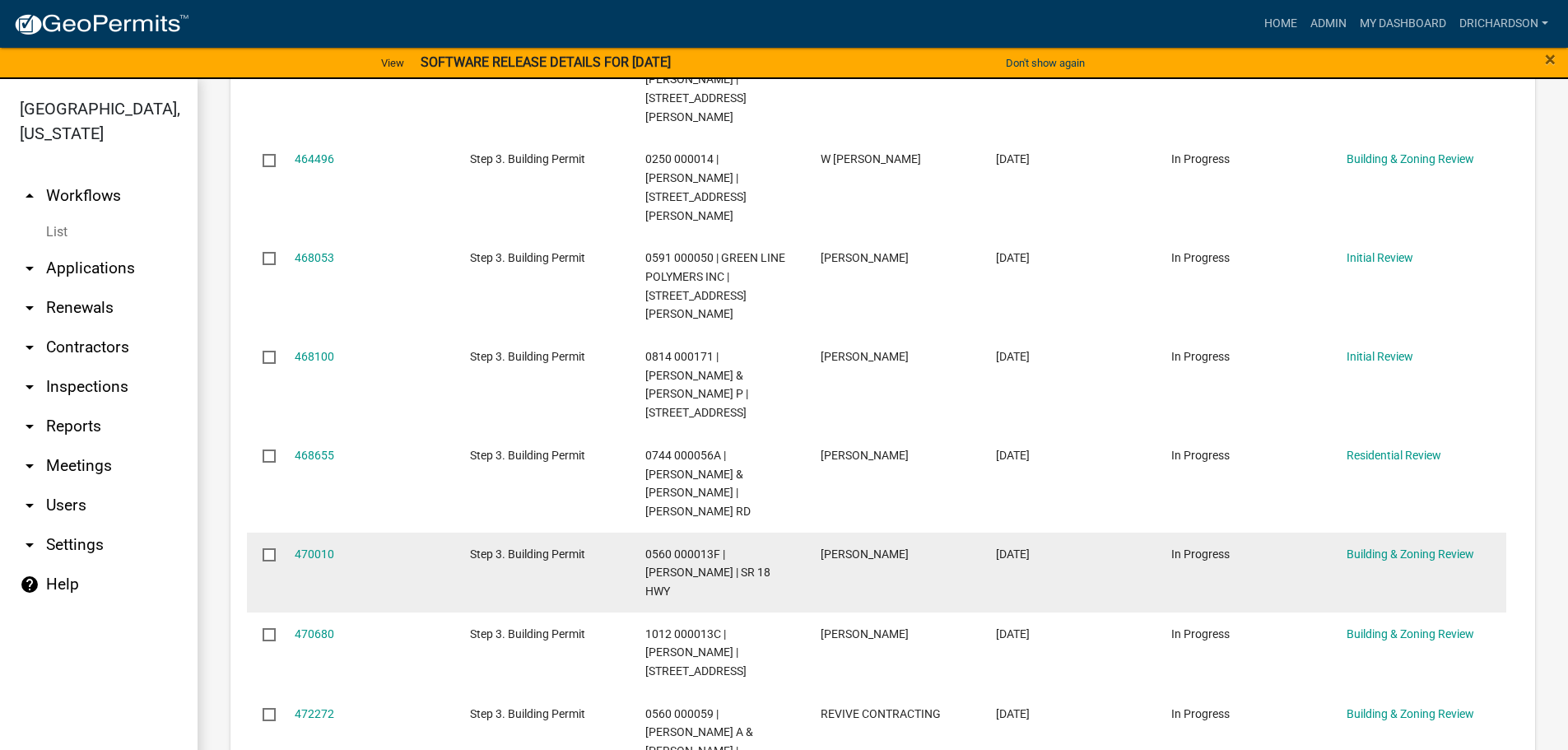
scroll to position [1152, 0]
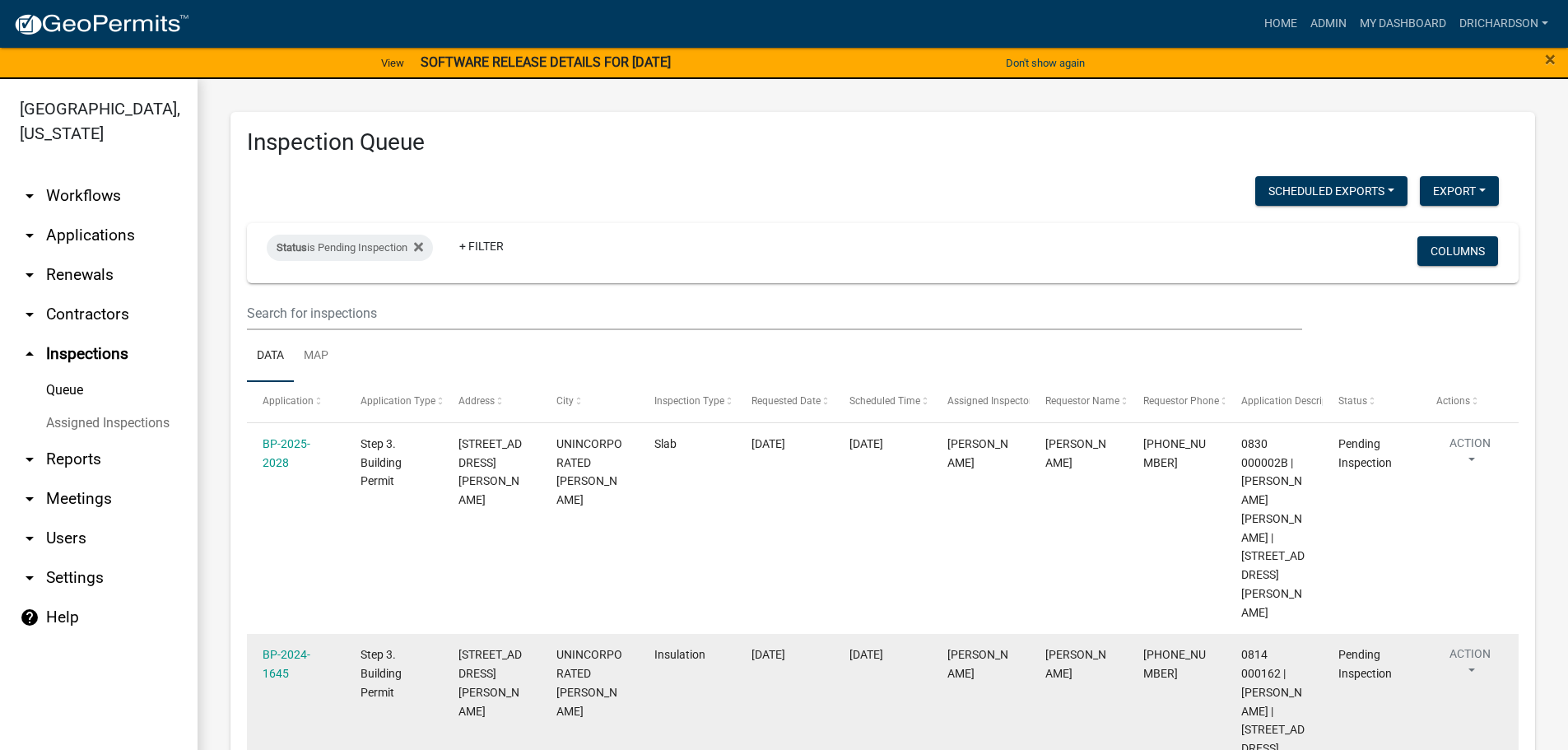
scroll to position [212, 0]
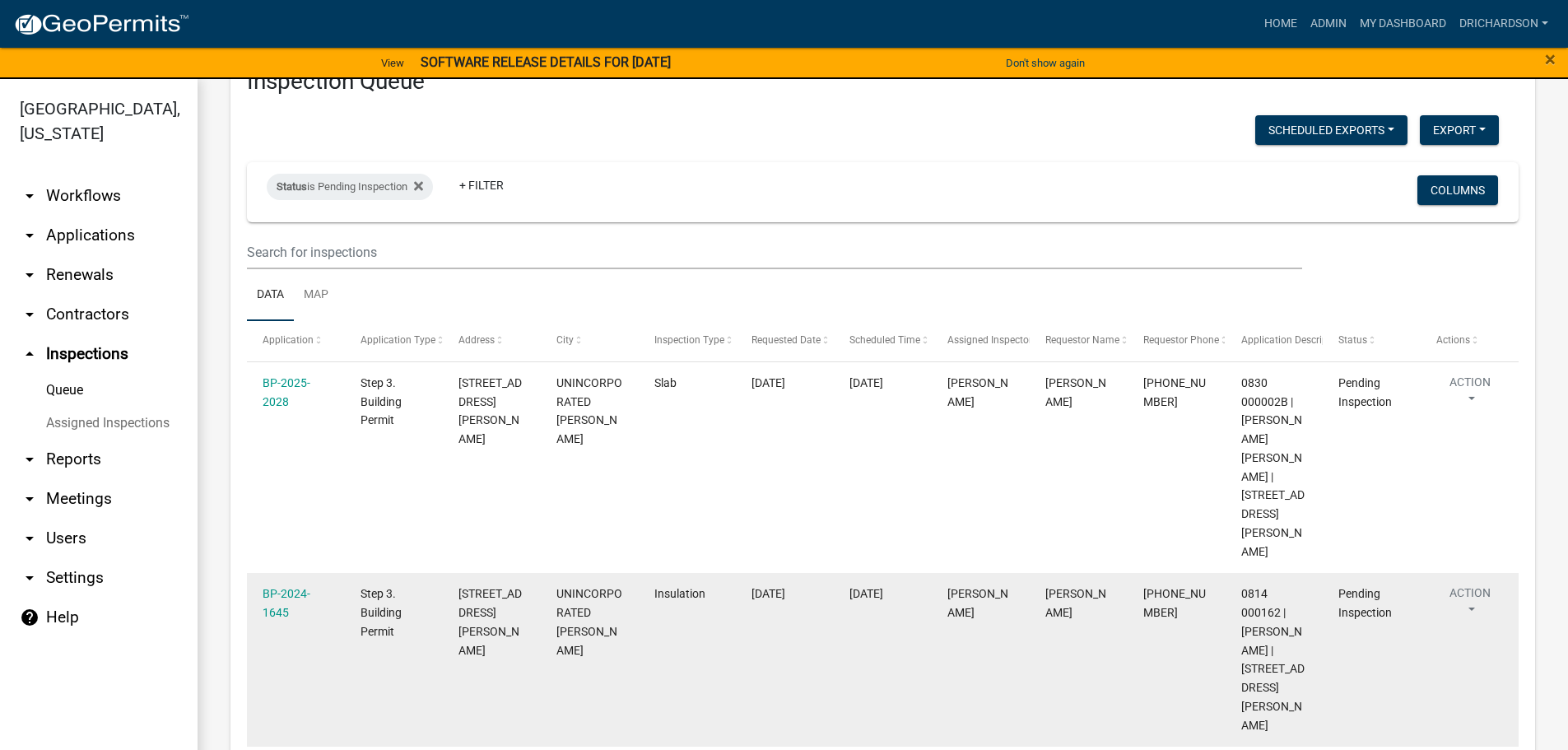
scroll to position [212, 0]
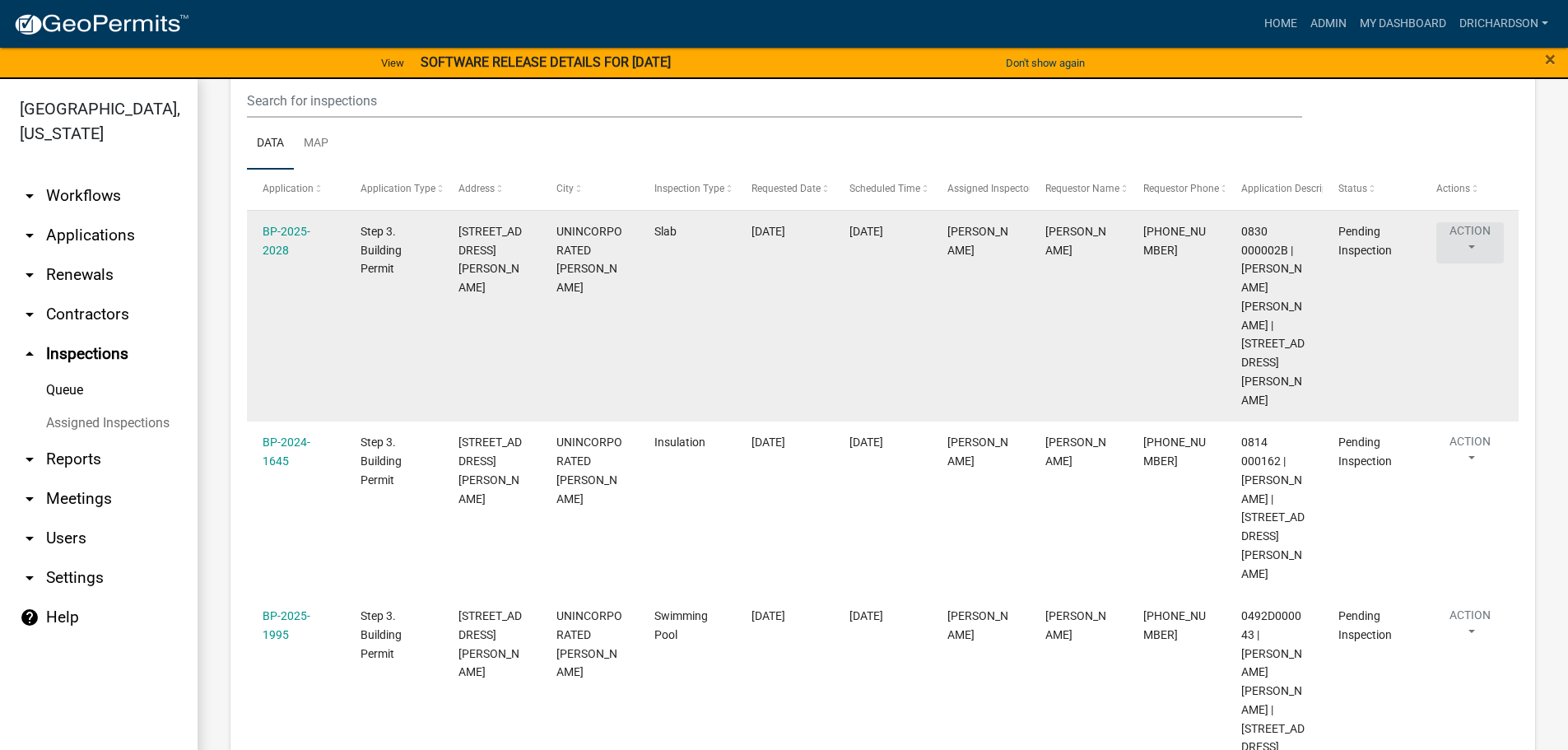
click at [1477, 237] on button "Action" at bounding box center [1469, 243] width 67 height 41
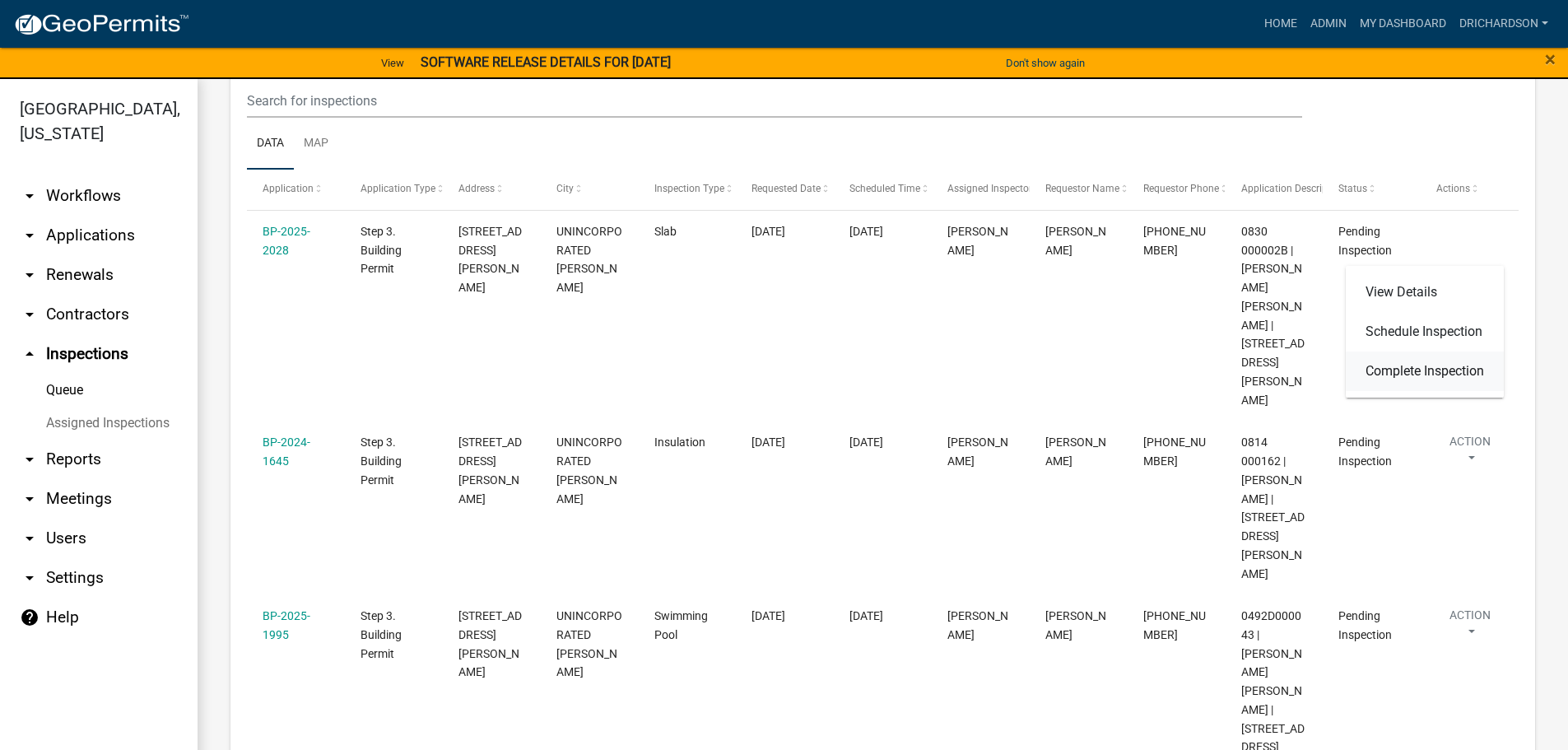
click at [1443, 362] on link "Complete Inspection" at bounding box center [1424, 372] width 158 height 40
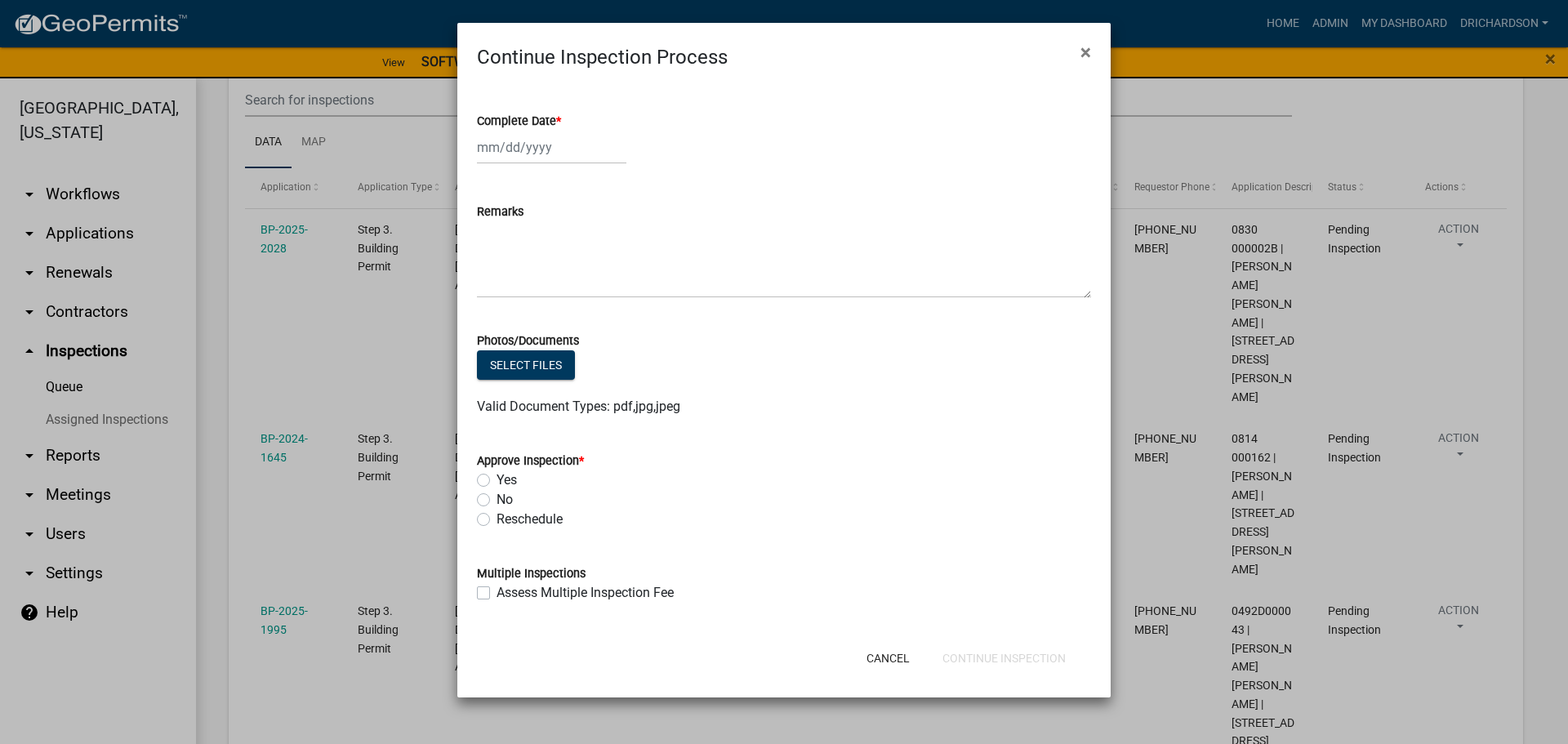
click at [521, 154] on div at bounding box center [552, 147] width 150 height 34
select select "9"
select select "2025"
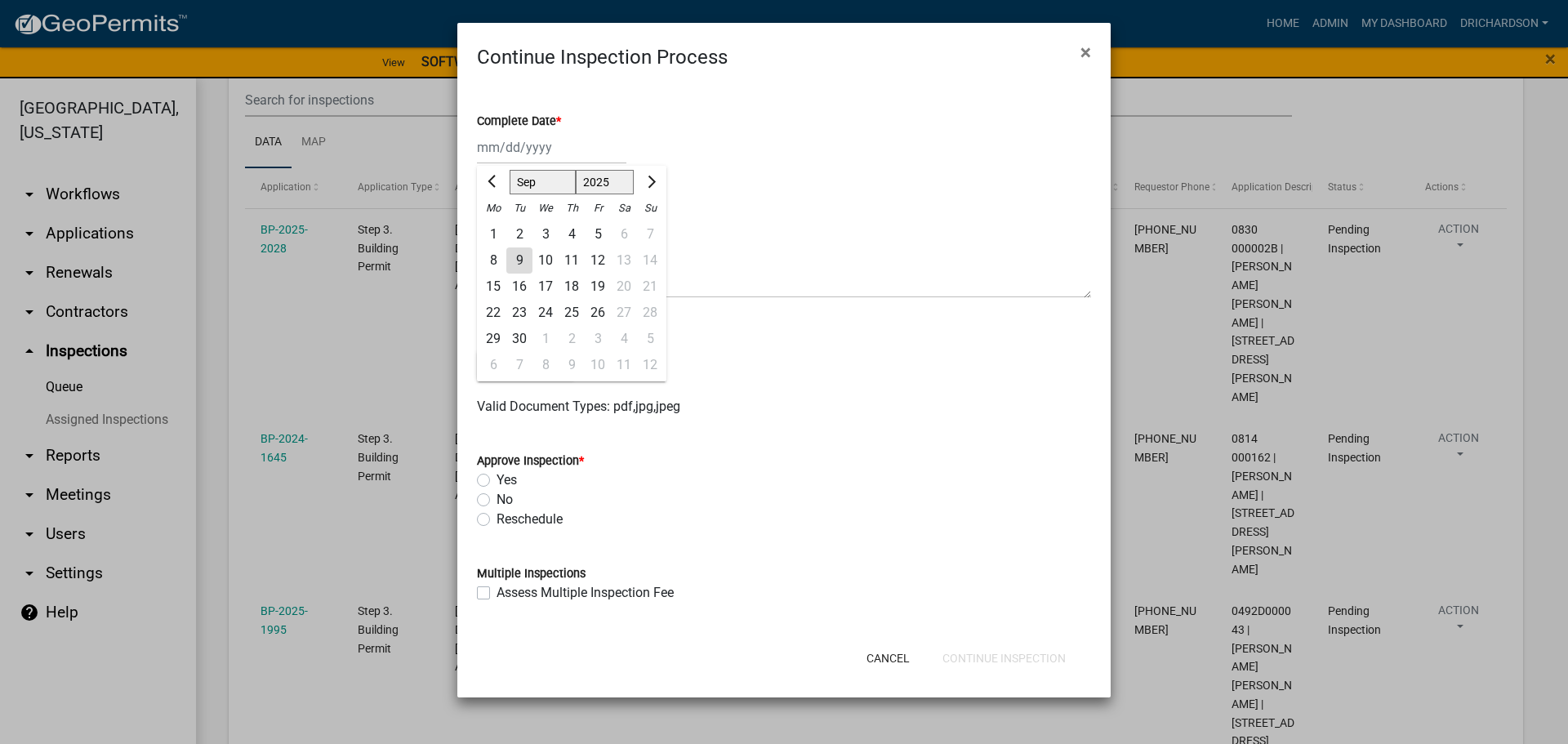
click at [520, 251] on div "9" at bounding box center [520, 261] width 26 height 26
type input "[DATE]"
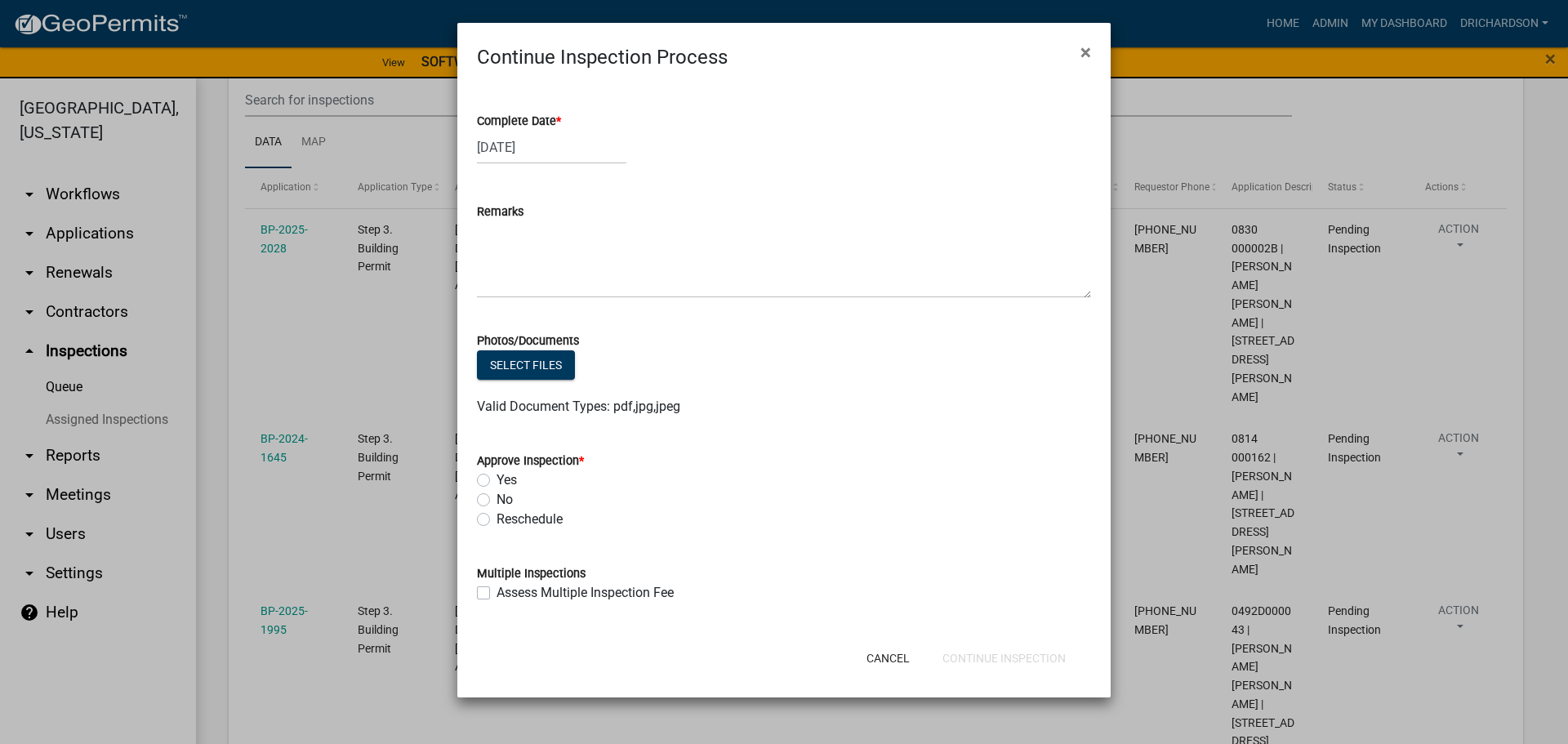
click at [497, 474] on label "Yes" at bounding box center [506, 480] width 21 height 20
click at [497, 474] on input "Yes" at bounding box center [502, 475] width 11 height 11
radio input "true"
click at [1043, 653] on button "Continue Inspection" at bounding box center [1005, 658] width 150 height 30
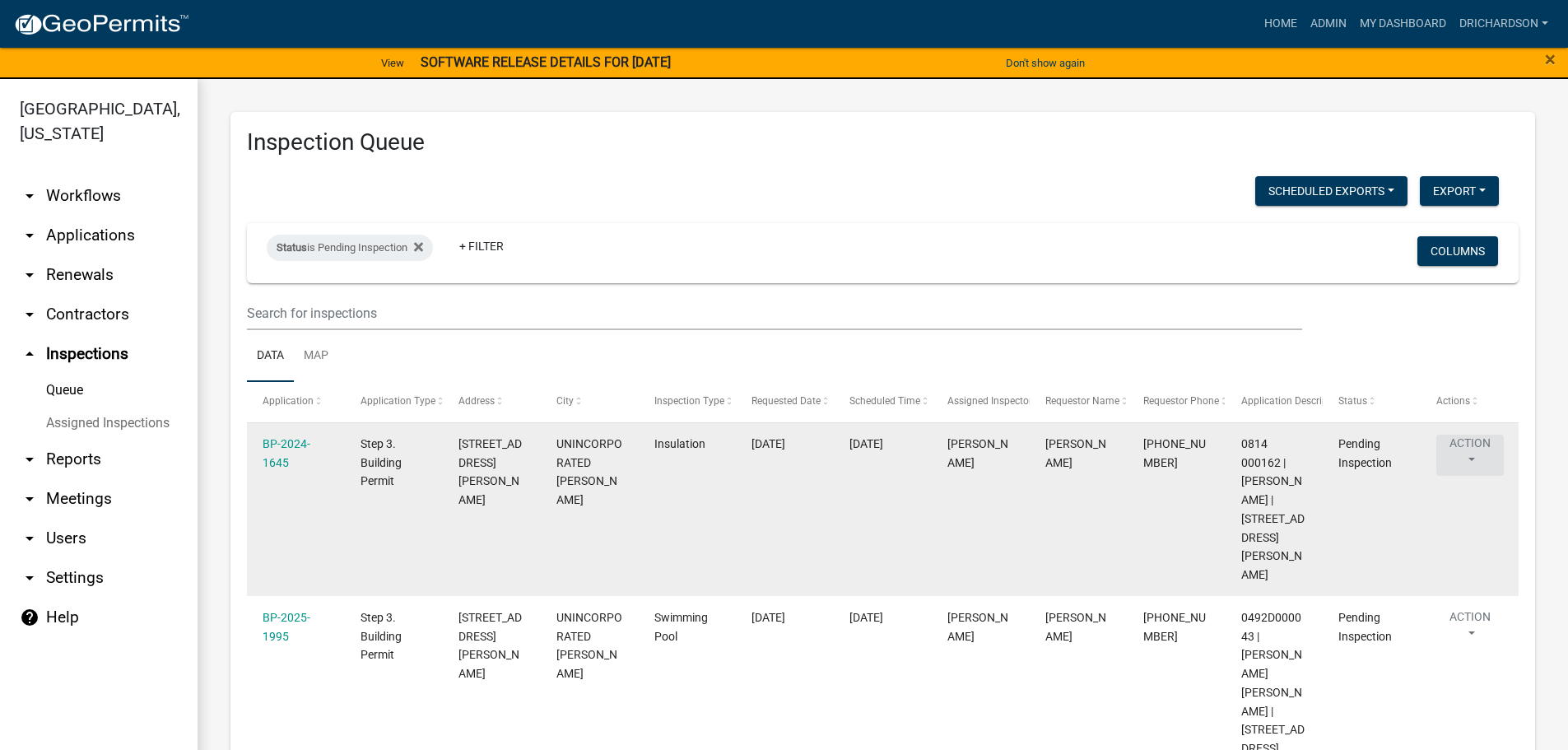
click at [1453, 446] on button "Action" at bounding box center [1469, 455] width 67 height 41
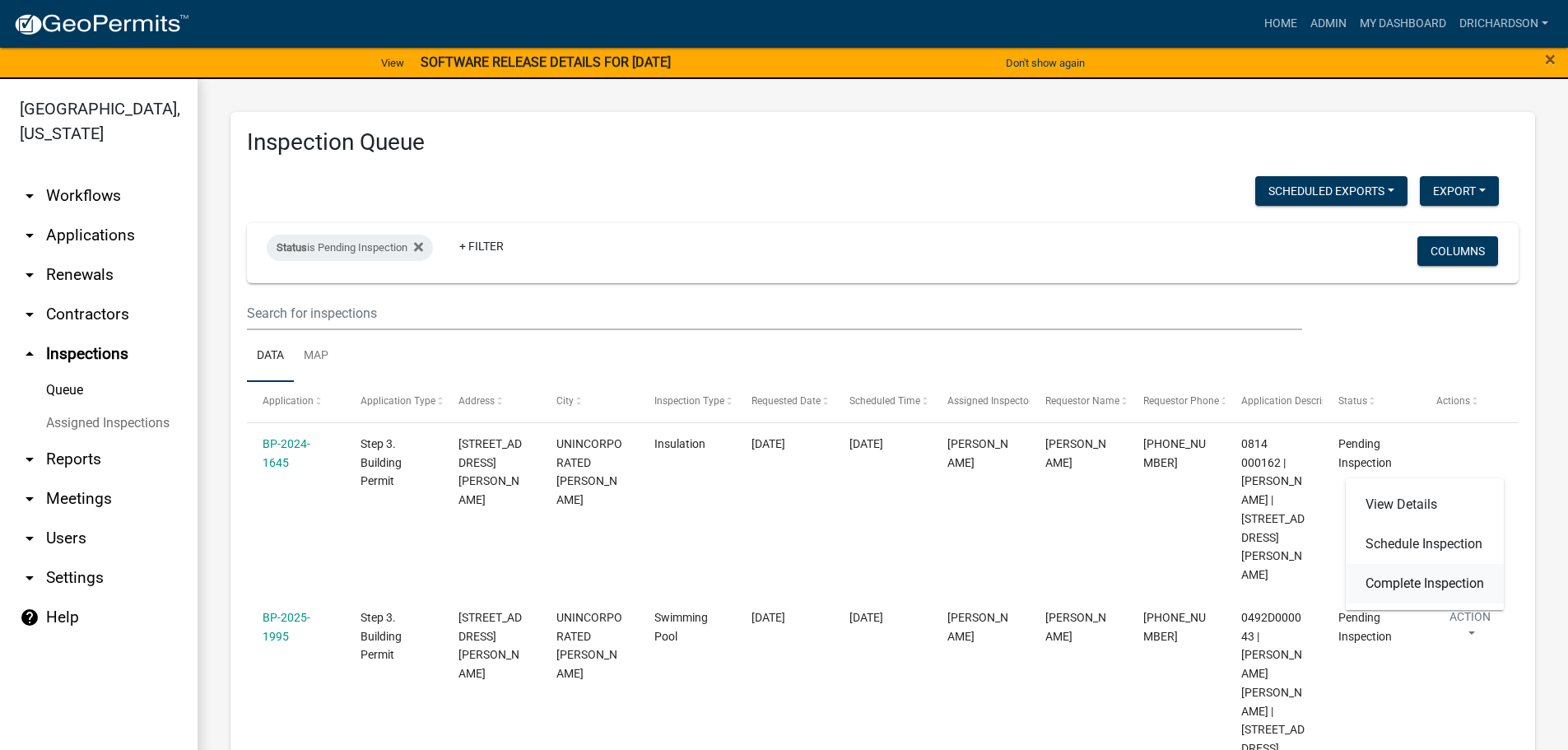
click at [1424, 585] on link "Complete Inspection" at bounding box center [1424, 583] width 158 height 40
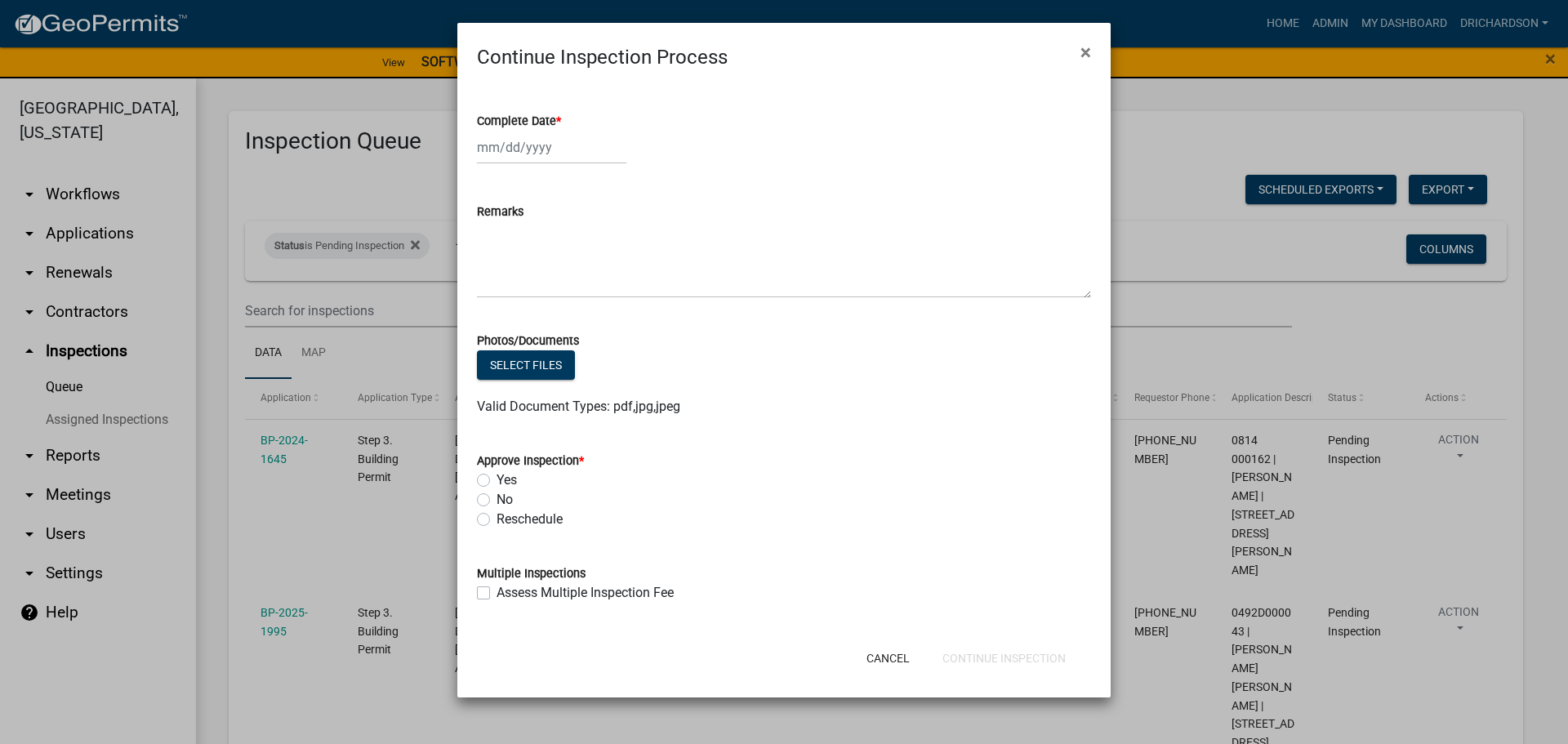
click at [525, 151] on div at bounding box center [552, 147] width 150 height 34
select select "9"
select select "2025"
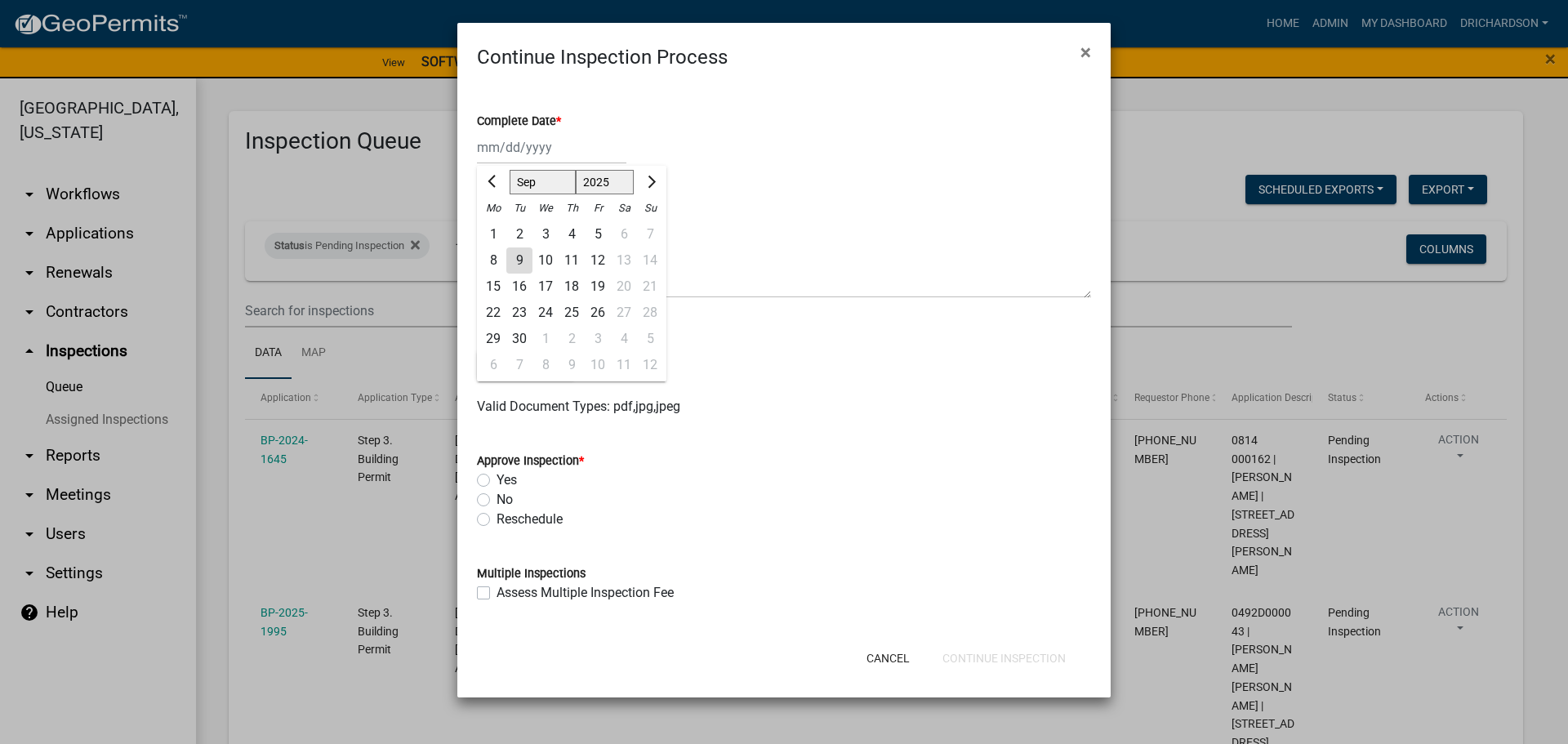
click at [521, 267] on div "9" at bounding box center [520, 261] width 26 height 26
type input "[DATE]"
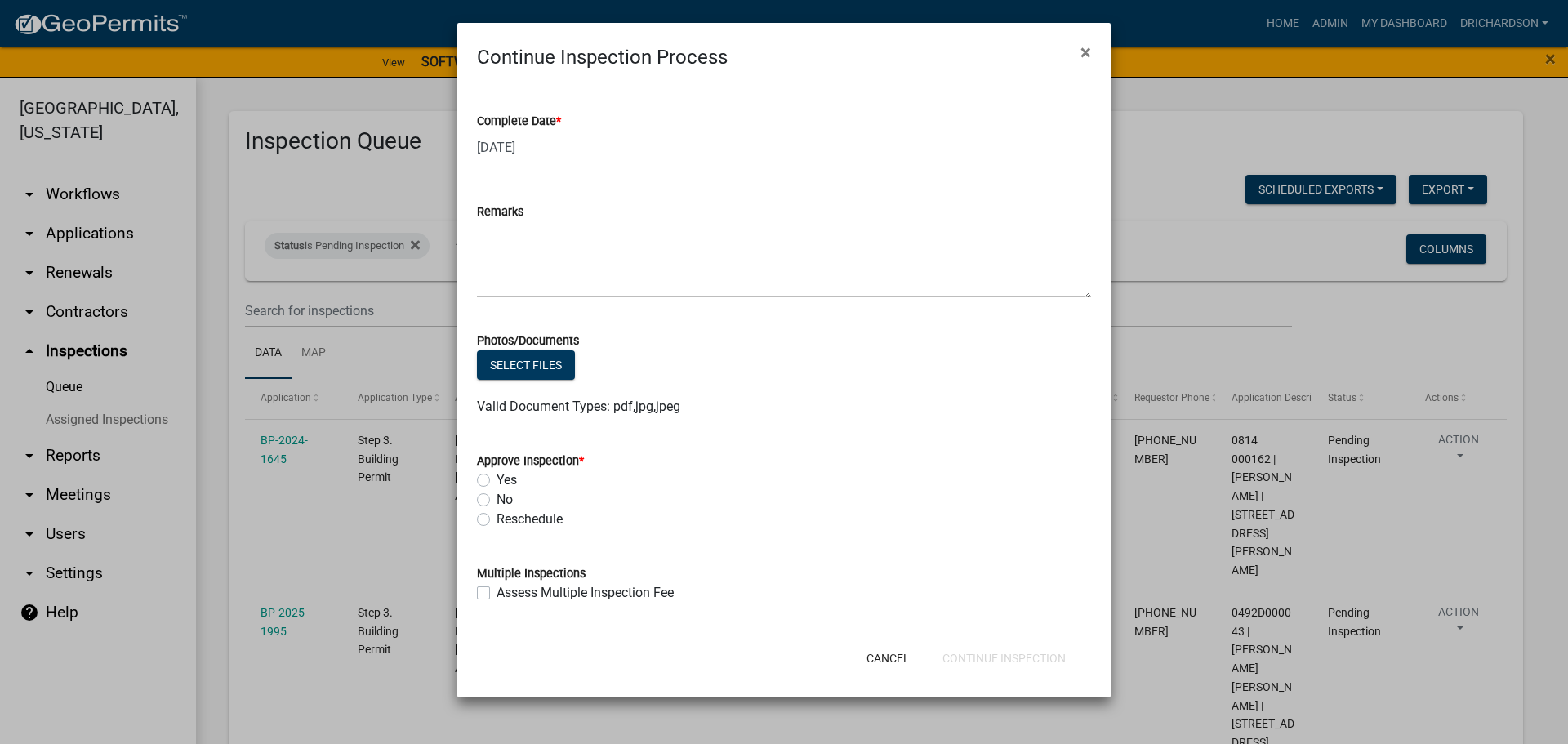
click at [497, 476] on label "Yes" at bounding box center [506, 480] width 21 height 20
click at [497, 476] on input "Yes" at bounding box center [502, 475] width 11 height 11
radio input "true"
click at [987, 648] on button "Continue Inspection" at bounding box center [1005, 658] width 150 height 30
